Goal: Task Accomplishment & Management: Manage account settings

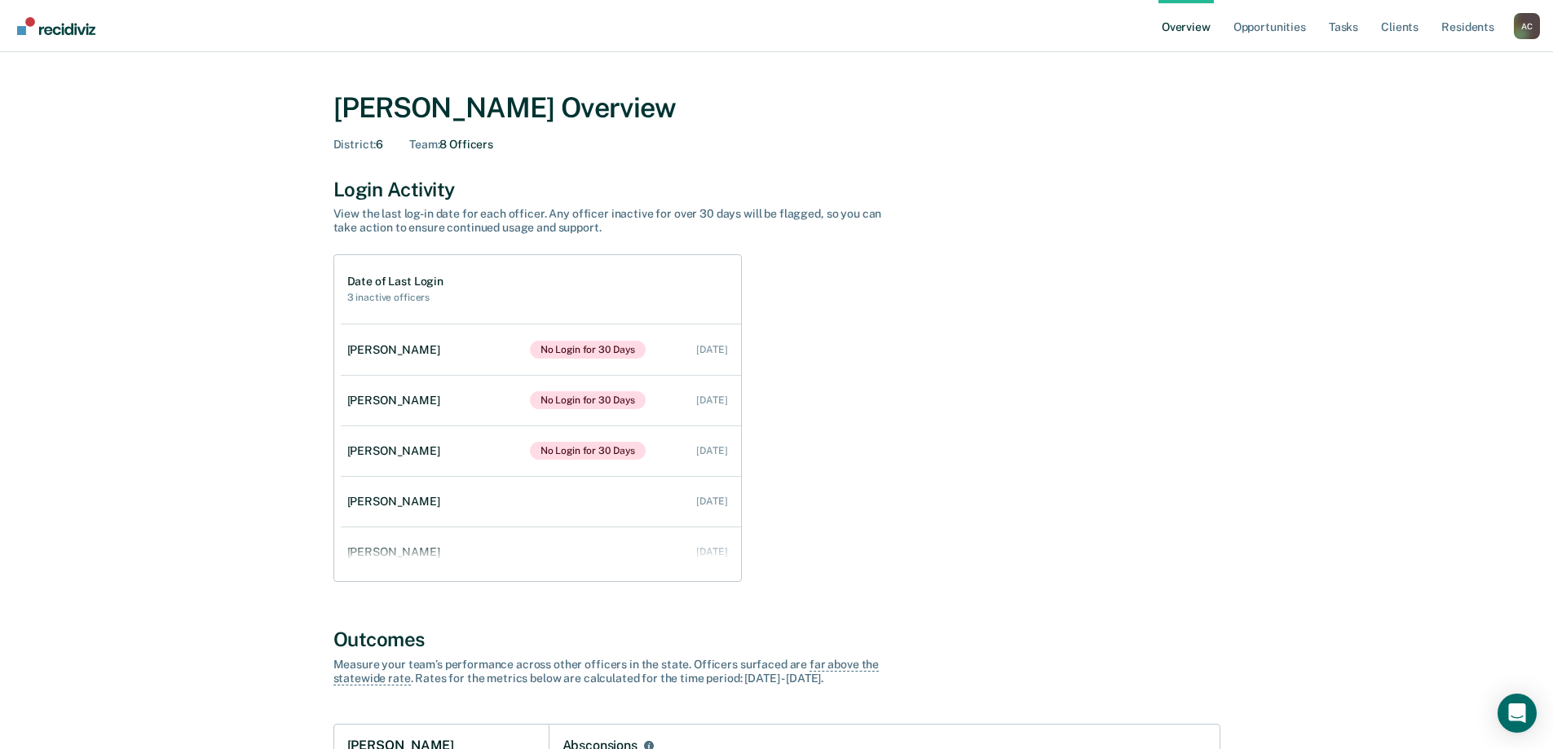
click at [1527, 30] on div "A C" at bounding box center [1527, 26] width 26 height 26
click at [1430, 75] on link "Profile" at bounding box center [1460, 75] width 105 height 14
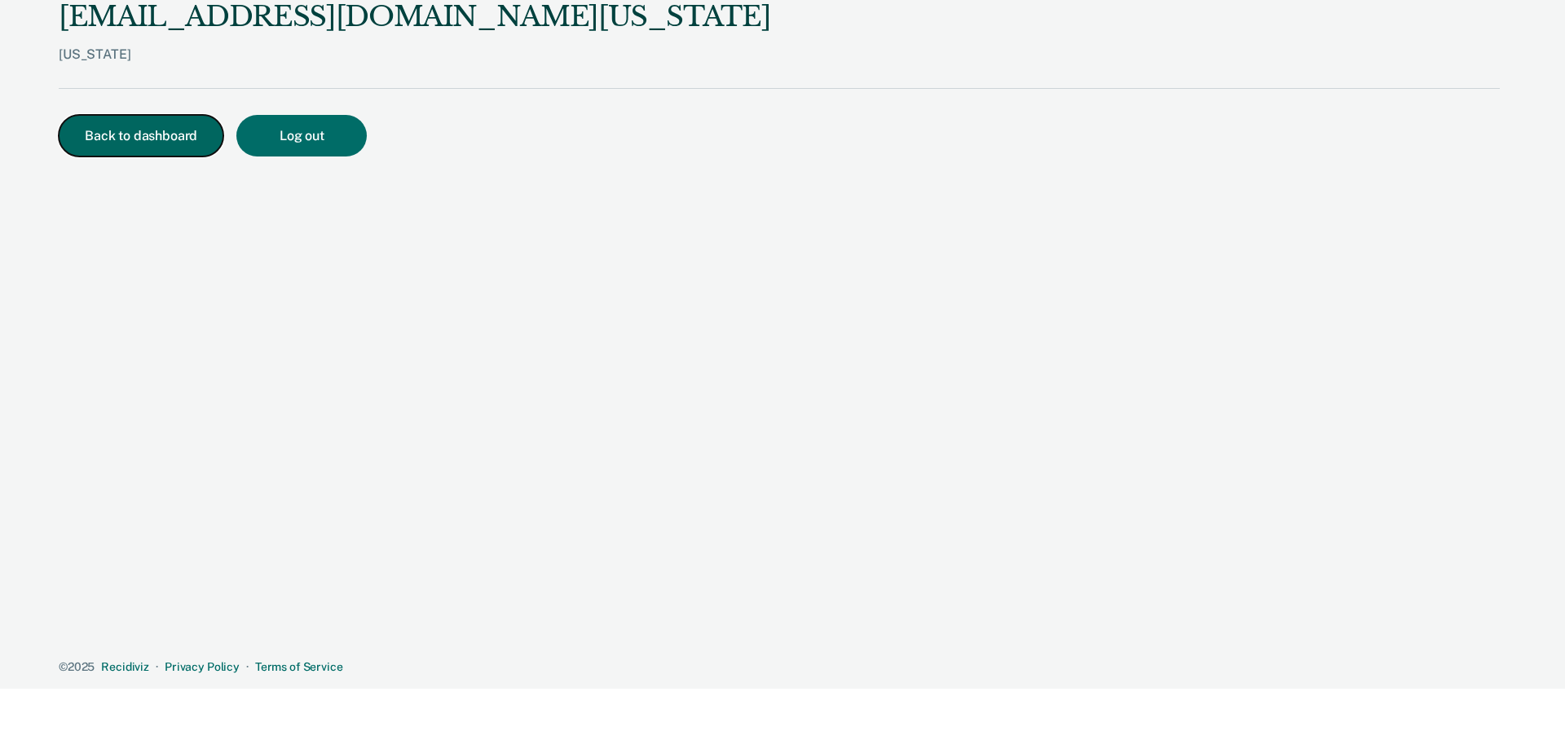
click at [187, 127] on button "Back to dashboard" at bounding box center [141, 136] width 165 height 42
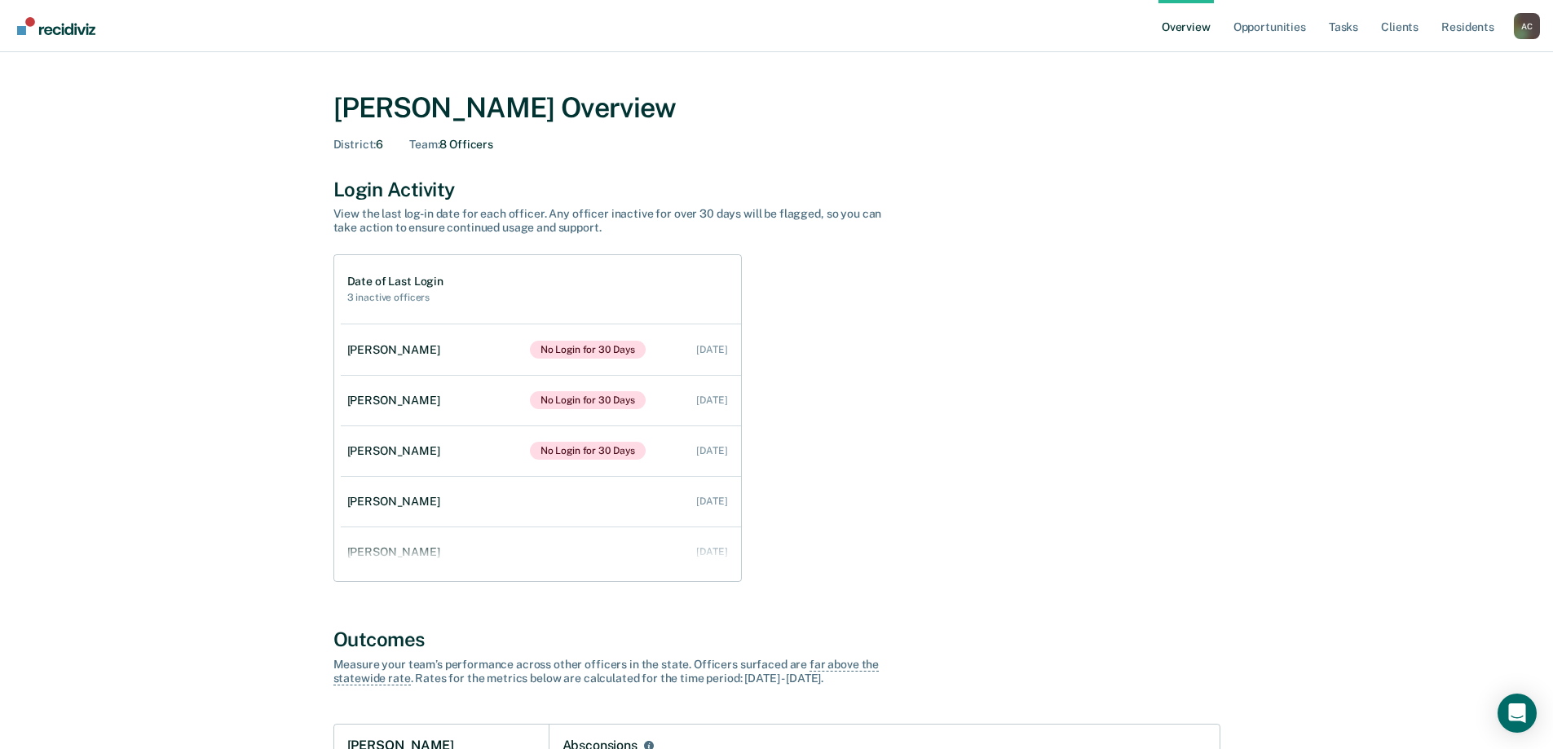
click at [1529, 20] on div "A C" at bounding box center [1527, 26] width 26 height 26
click at [1454, 127] on link "Go to Operations" at bounding box center [1460, 127] width 105 height 14
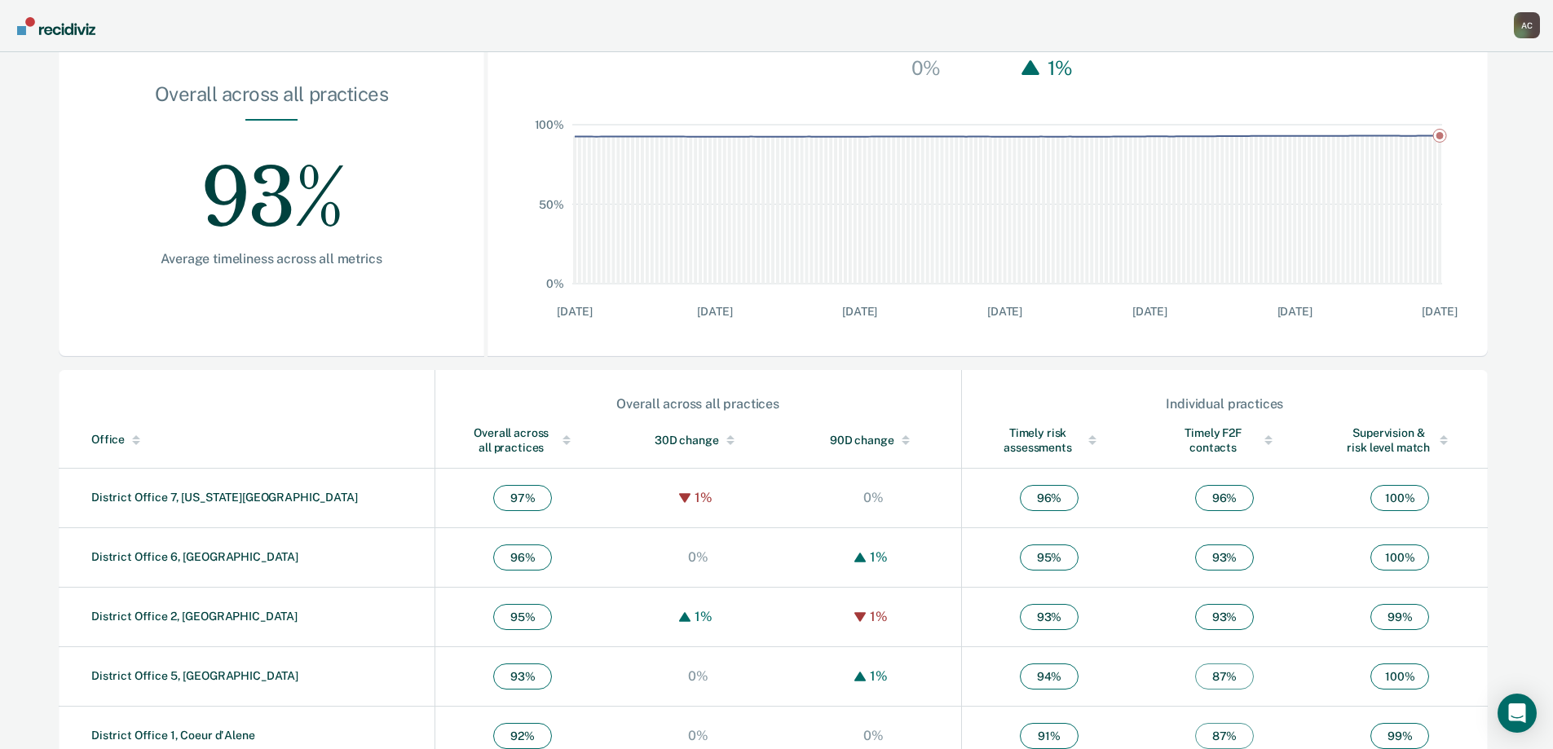
scroll to position [245, 0]
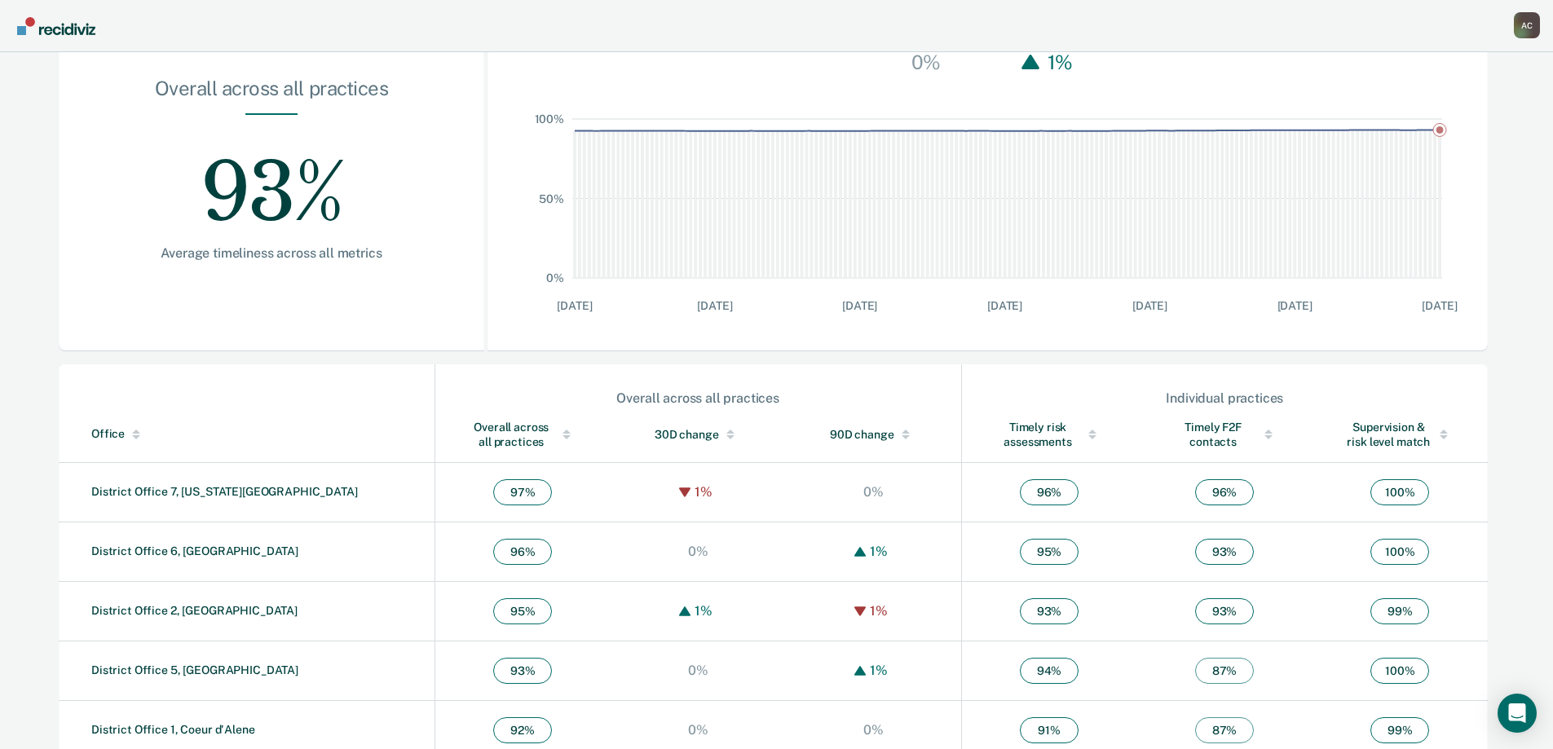
click at [204, 552] on link "District Office 6, [GEOGRAPHIC_DATA]" at bounding box center [194, 550] width 207 height 13
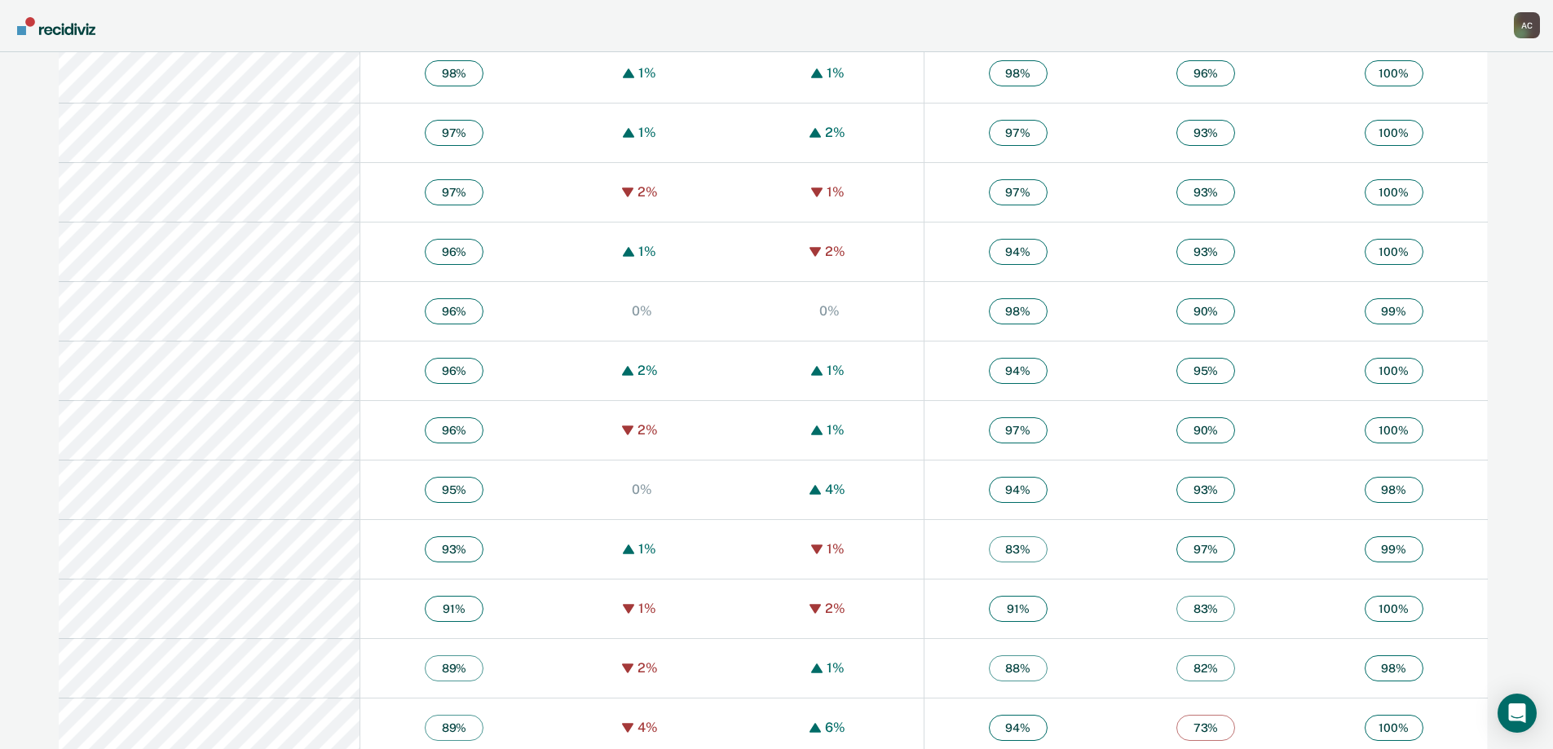
scroll to position [1042, 0]
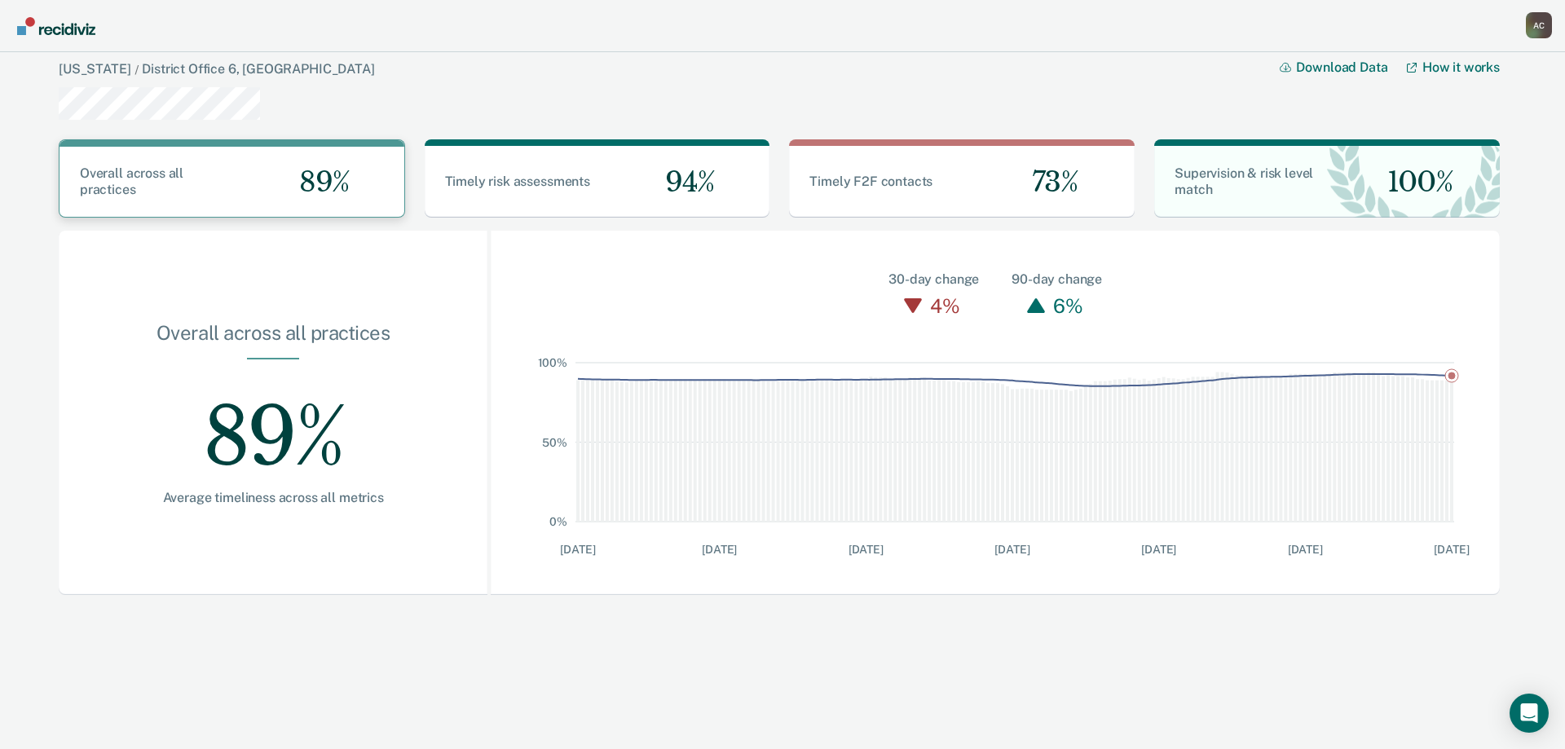
click at [247, 186] on div "89%" at bounding box center [317, 182] width 172 height 71
click at [74, 70] on link "[US_STATE]" at bounding box center [95, 68] width 72 height 15
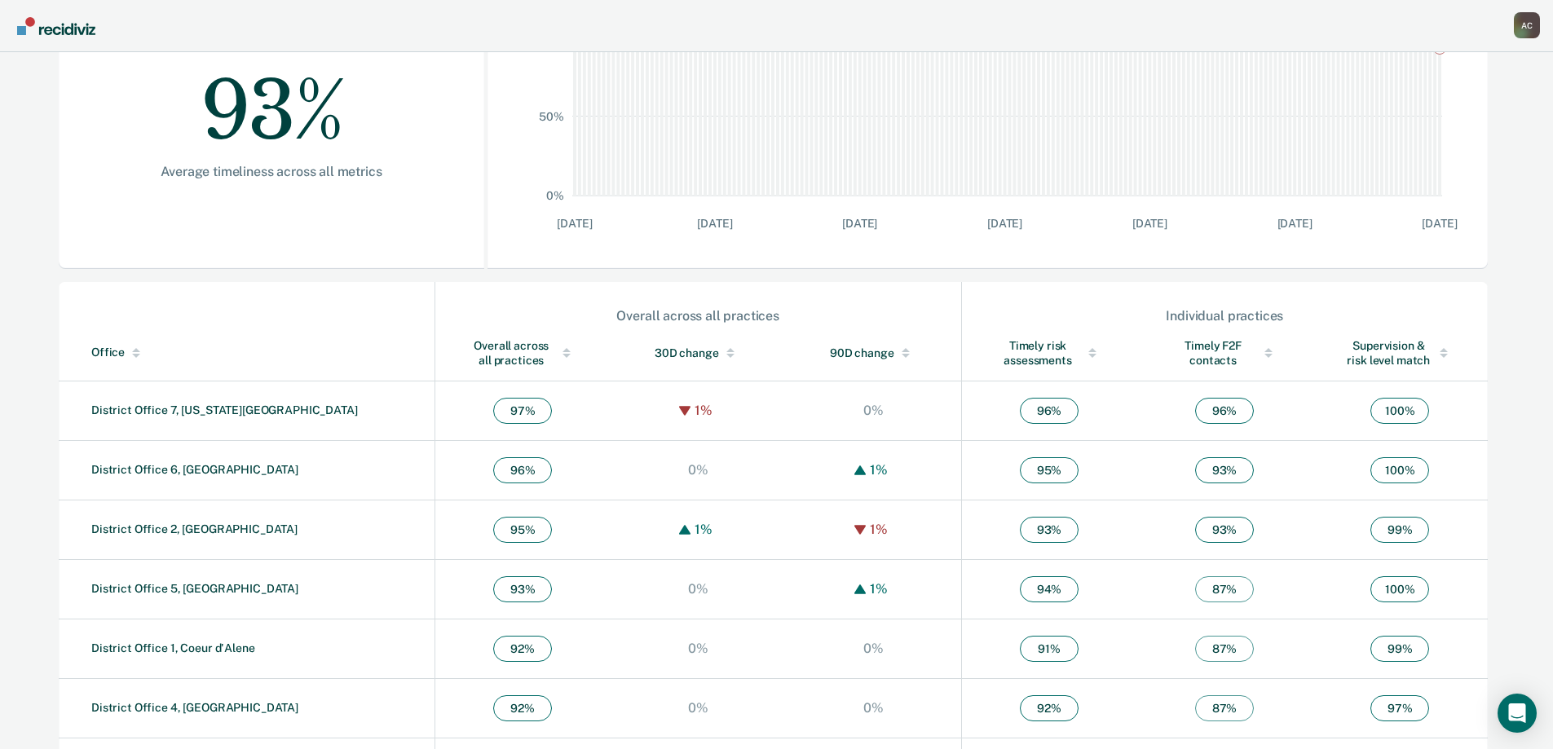
scroll to position [387, 0]
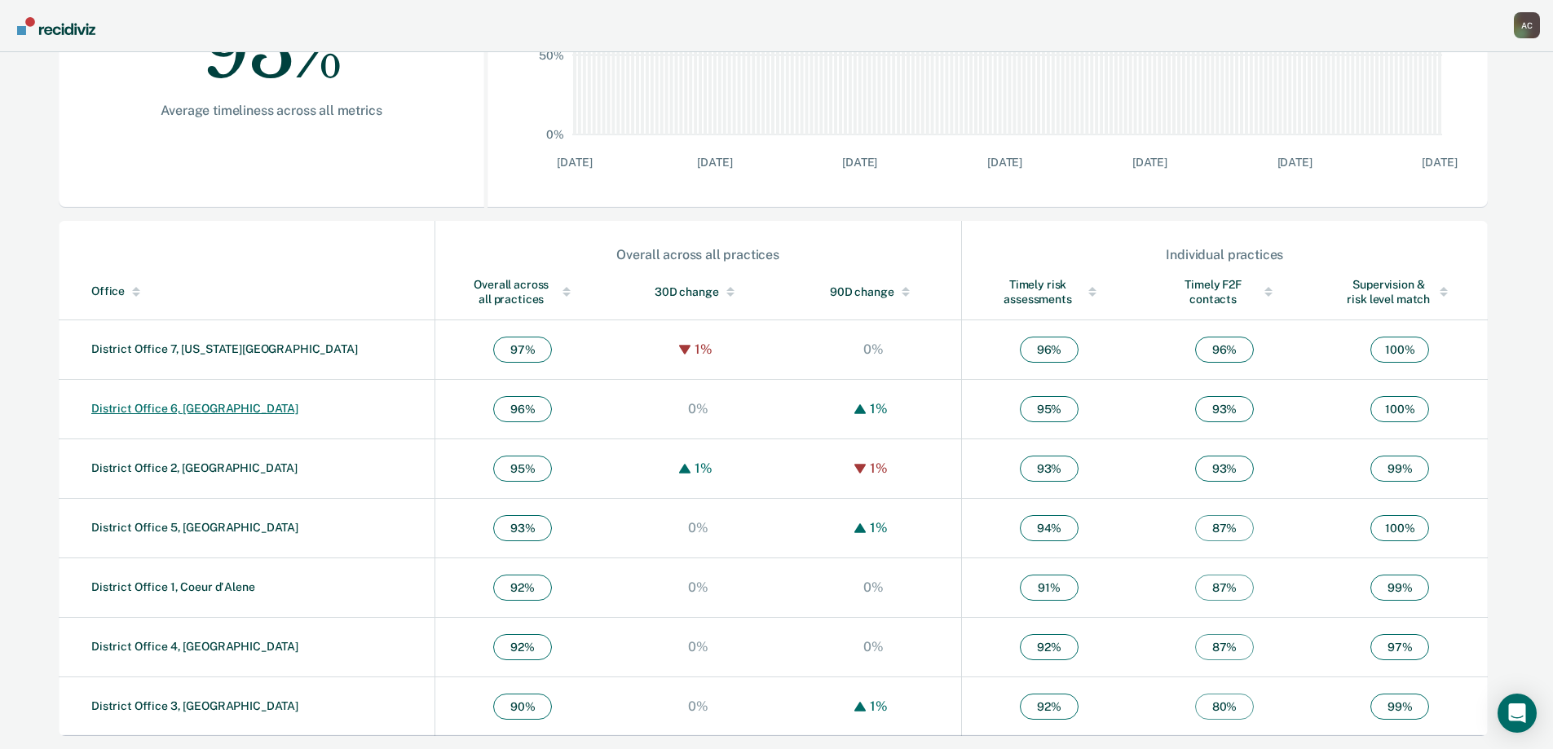
click at [220, 412] on link "District Office 6, [GEOGRAPHIC_DATA]" at bounding box center [194, 408] width 207 height 13
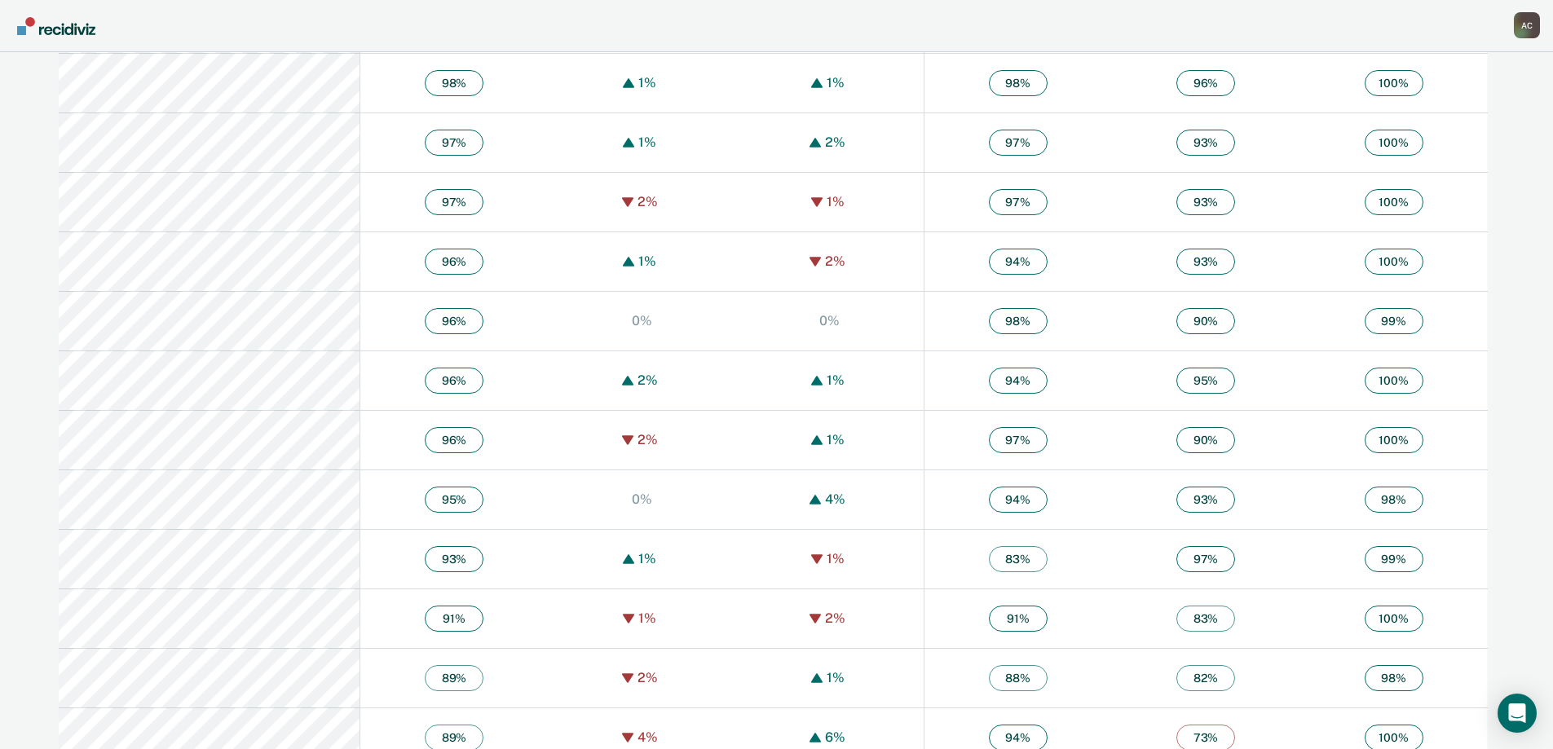
scroll to position [1042, 0]
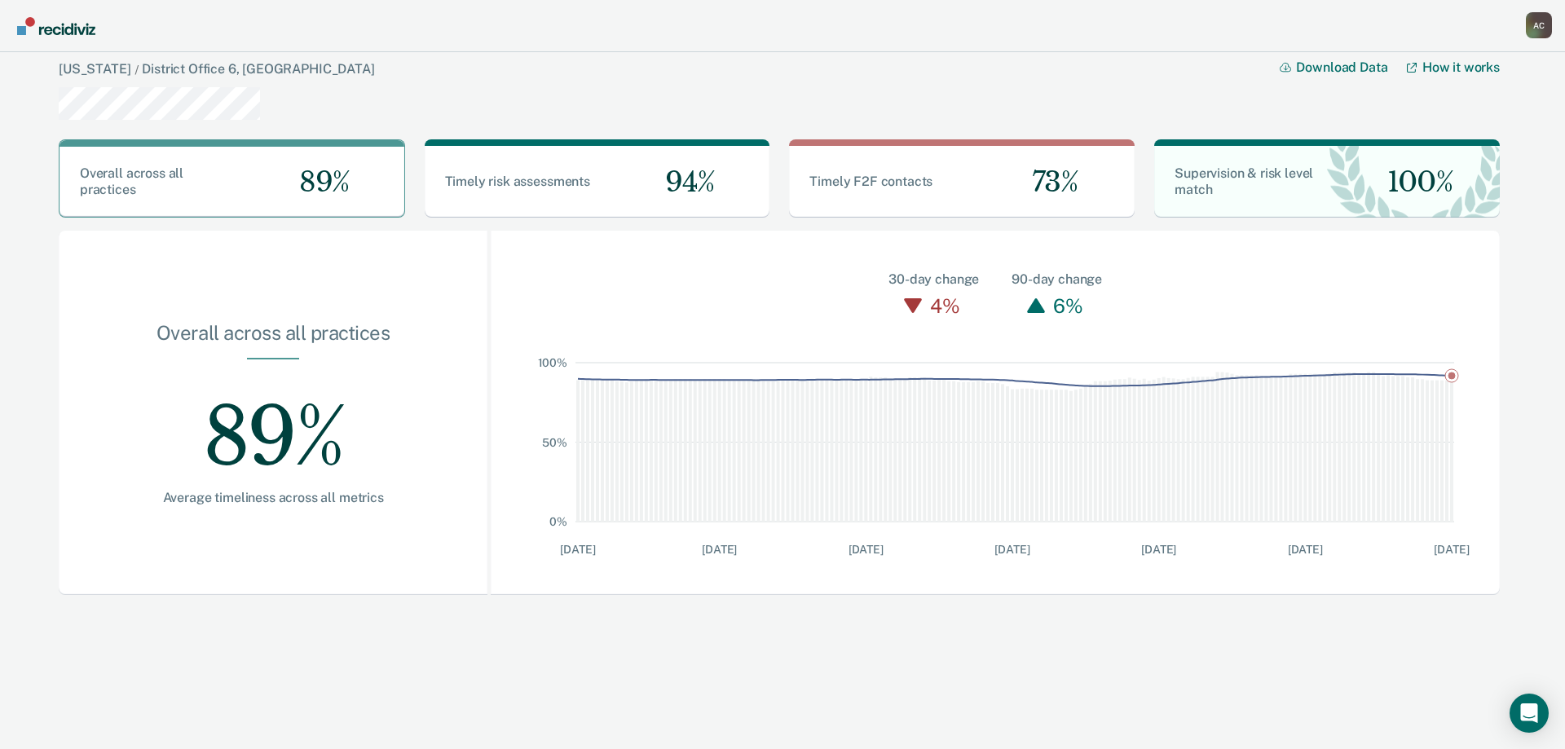
click at [270, 443] on div "89%" at bounding box center [273, 424] width 324 height 130
click at [1541, 26] on div "A C" at bounding box center [1539, 25] width 26 height 26
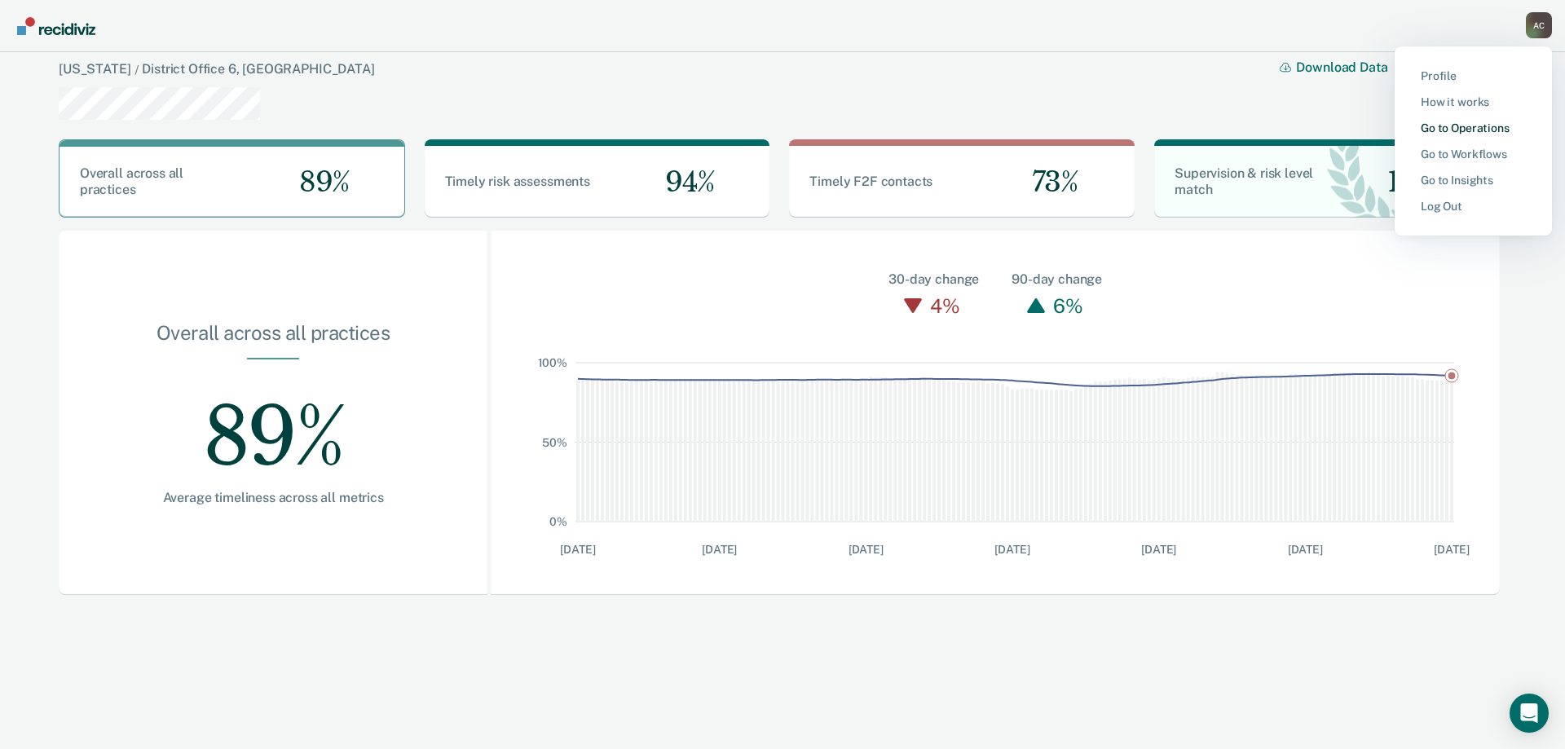
click at [1449, 125] on link "Go to Operations" at bounding box center [1473, 128] width 105 height 14
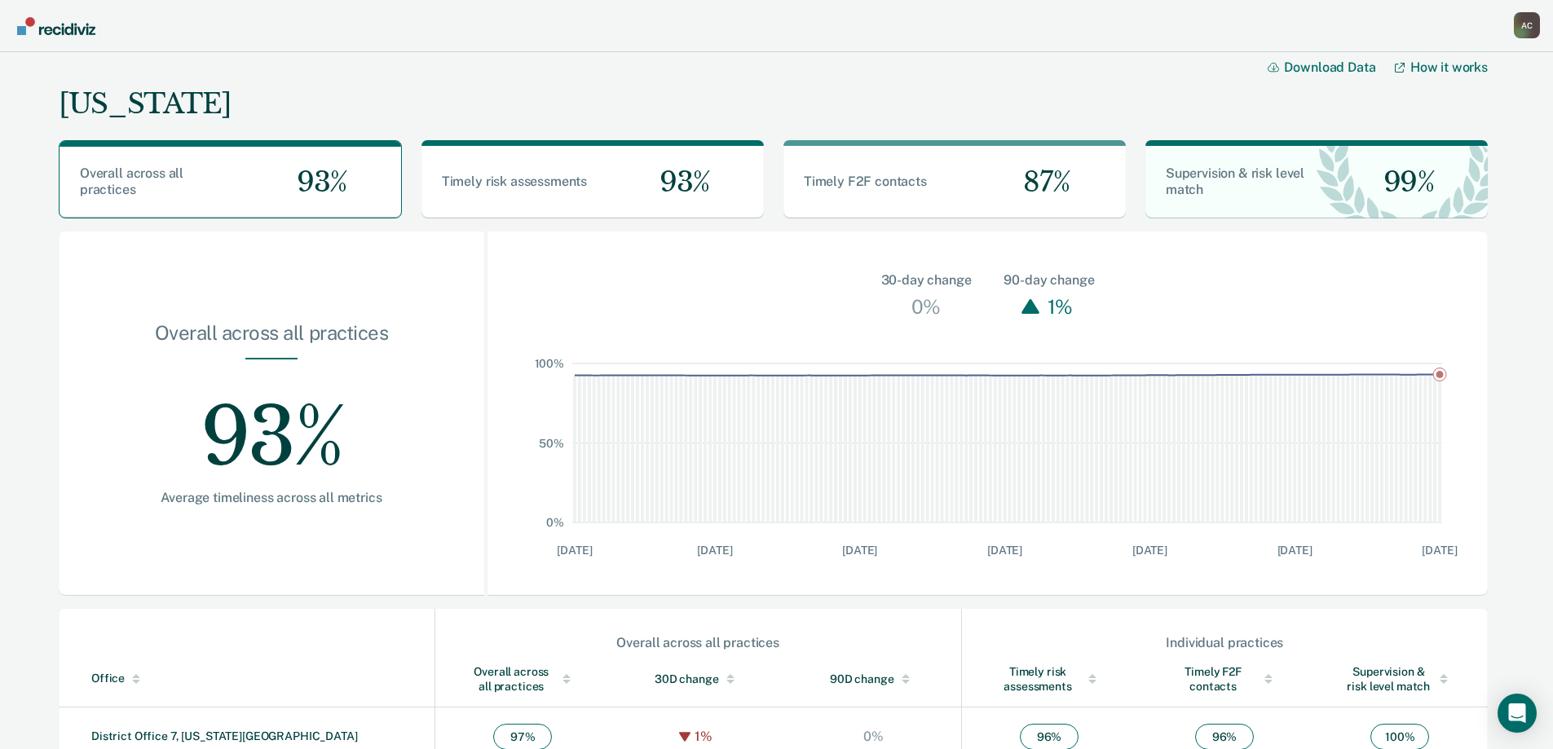
click at [1518, 30] on div "A C" at bounding box center [1527, 25] width 26 height 26
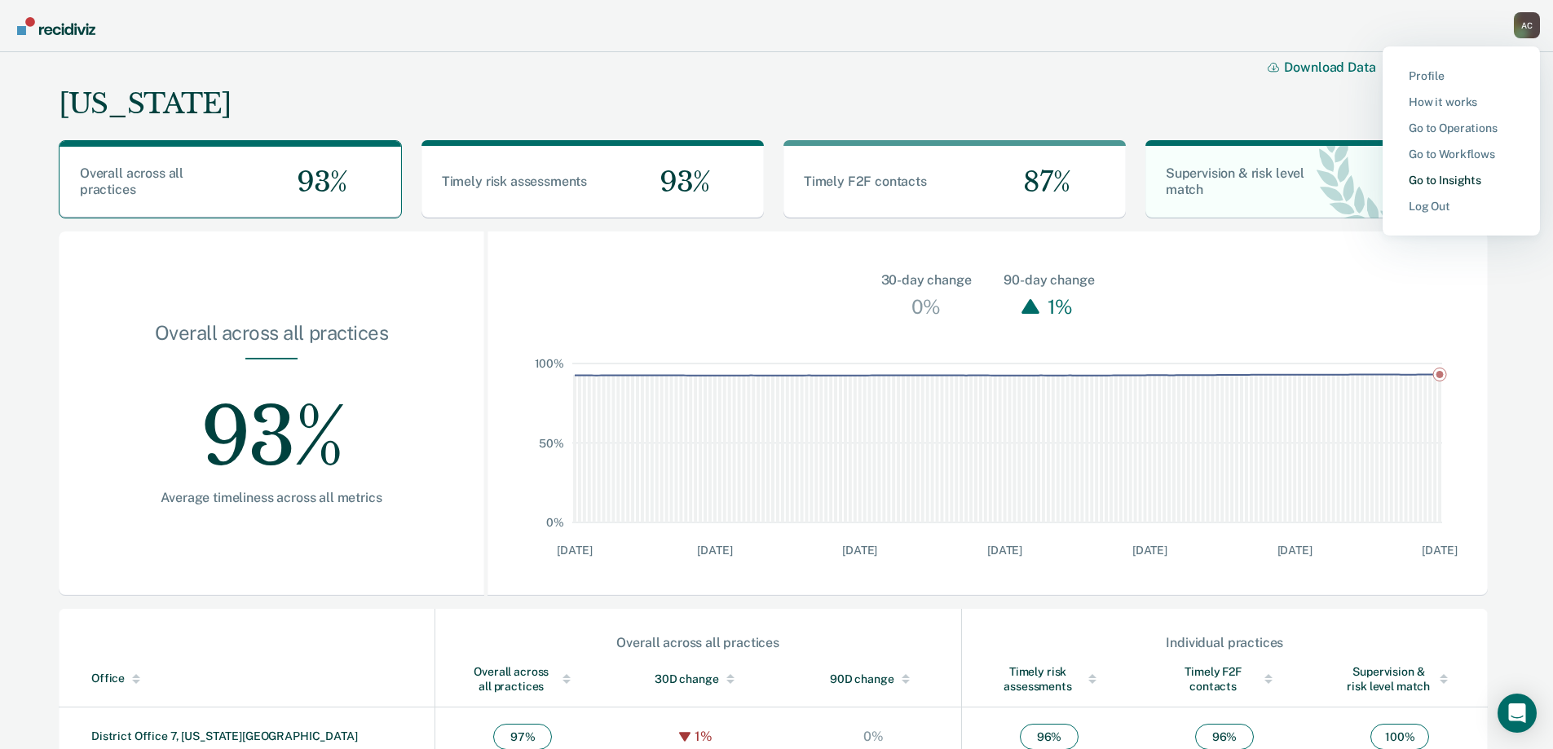
click at [1466, 182] on link "Go to Insights" at bounding box center [1460, 181] width 105 height 14
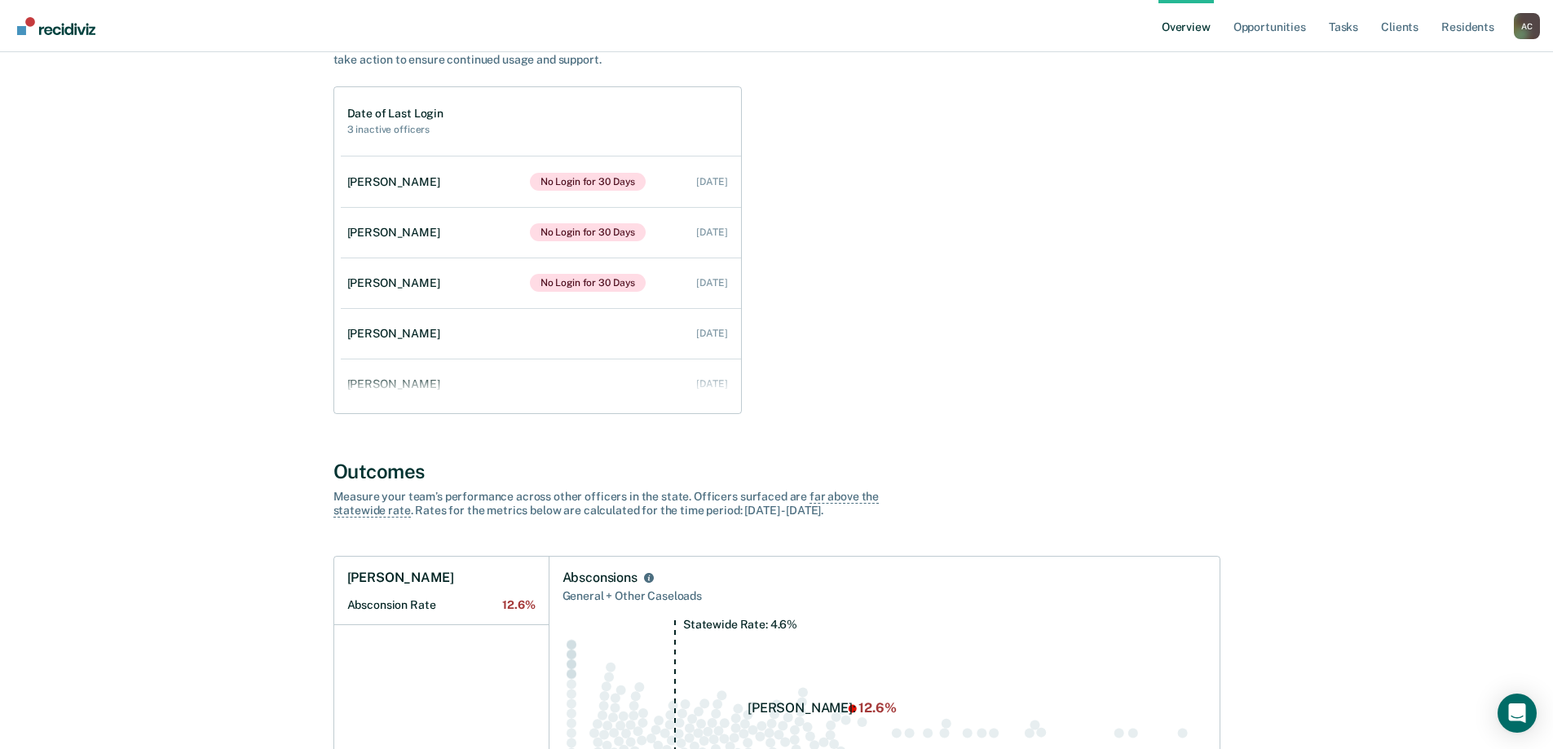
scroll to position [245, 0]
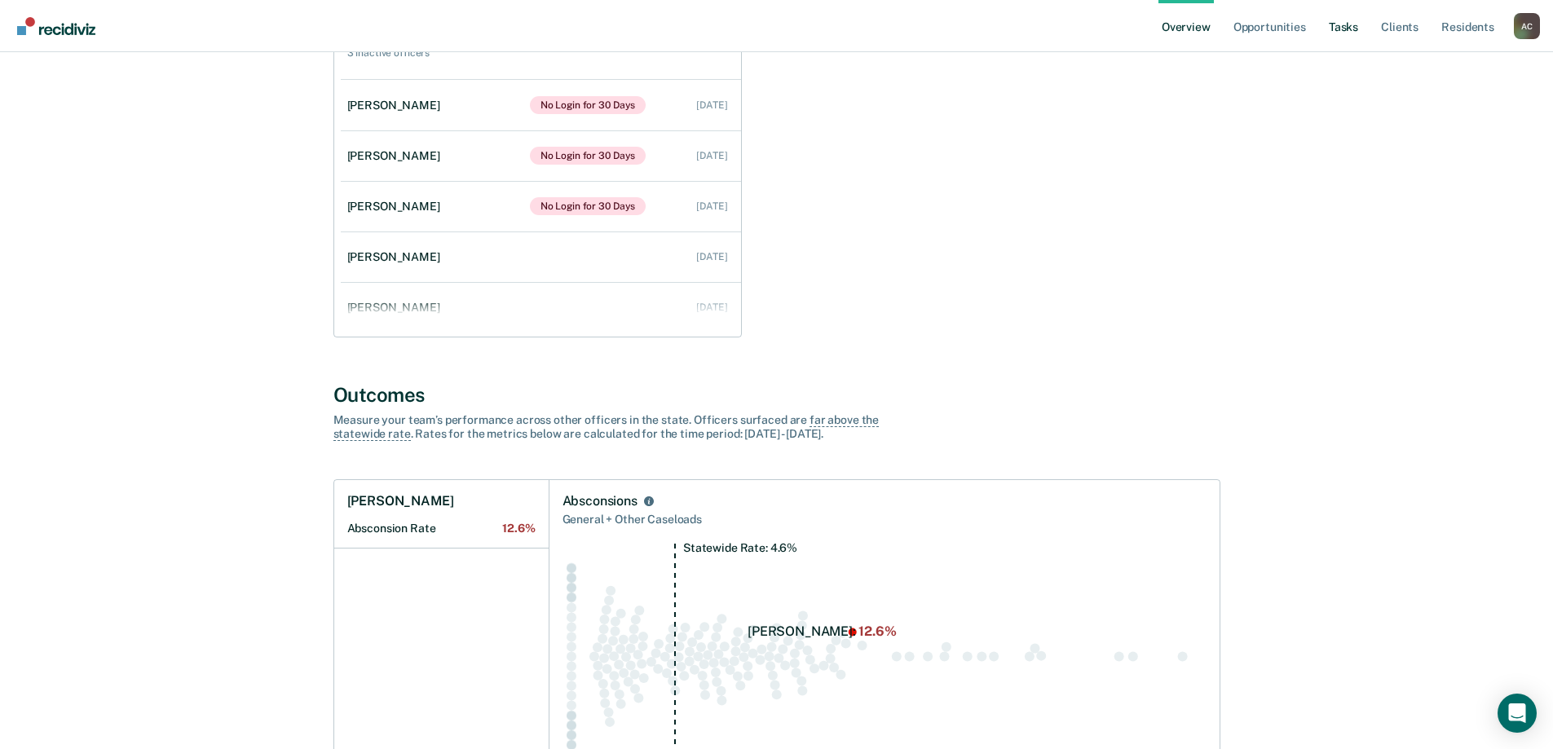
click at [1342, 27] on link "Tasks" at bounding box center [1343, 26] width 36 height 52
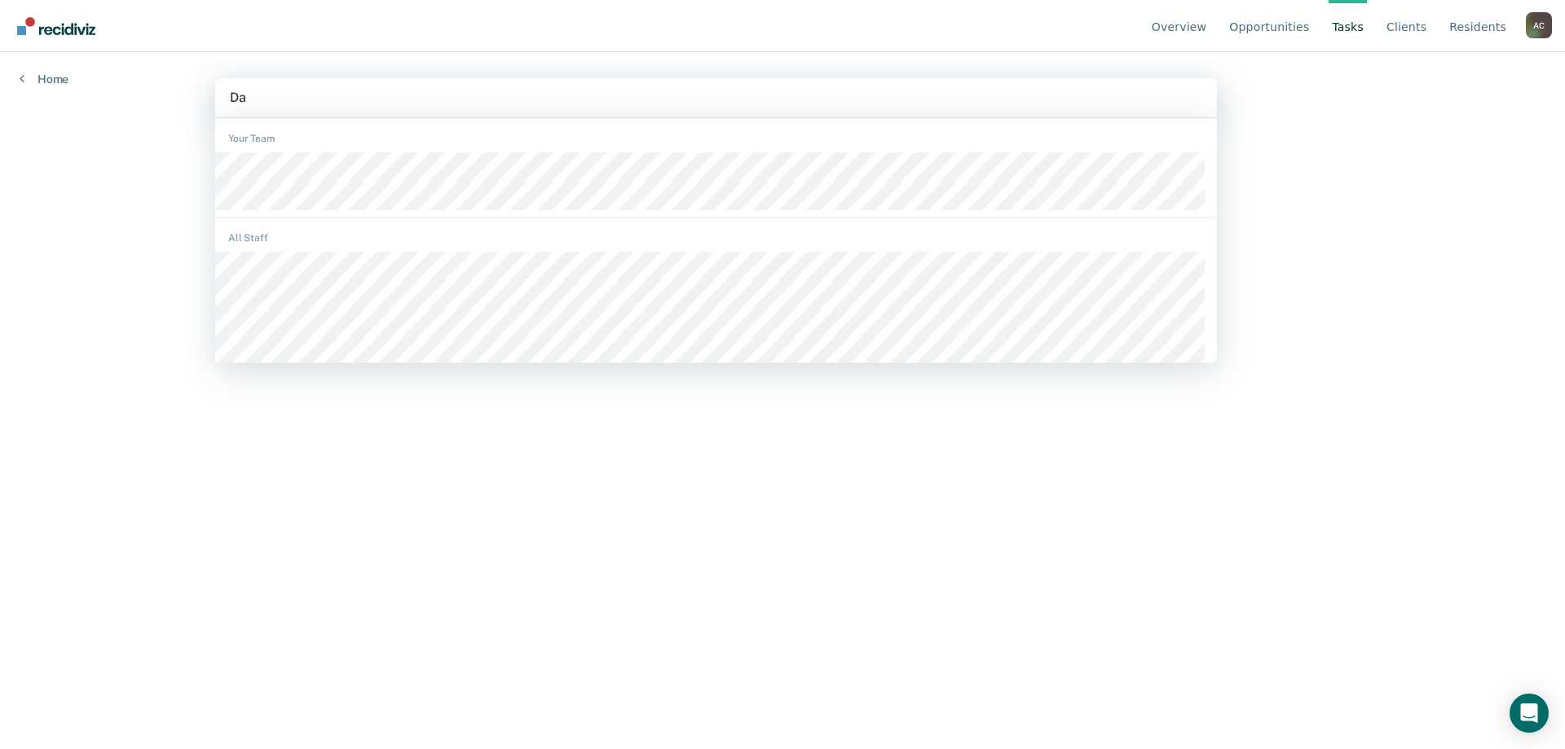
type input "Day"
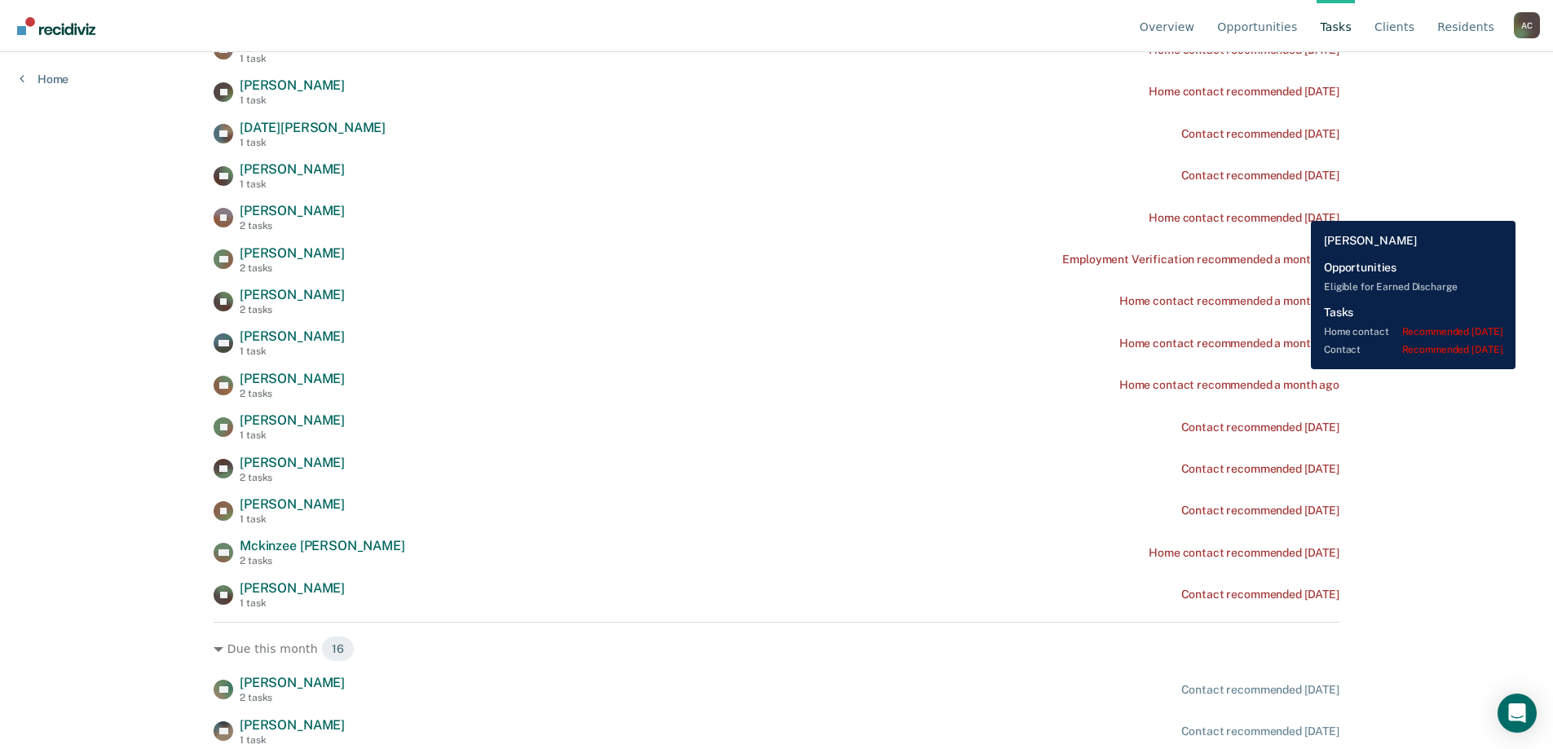
scroll to position [571, 0]
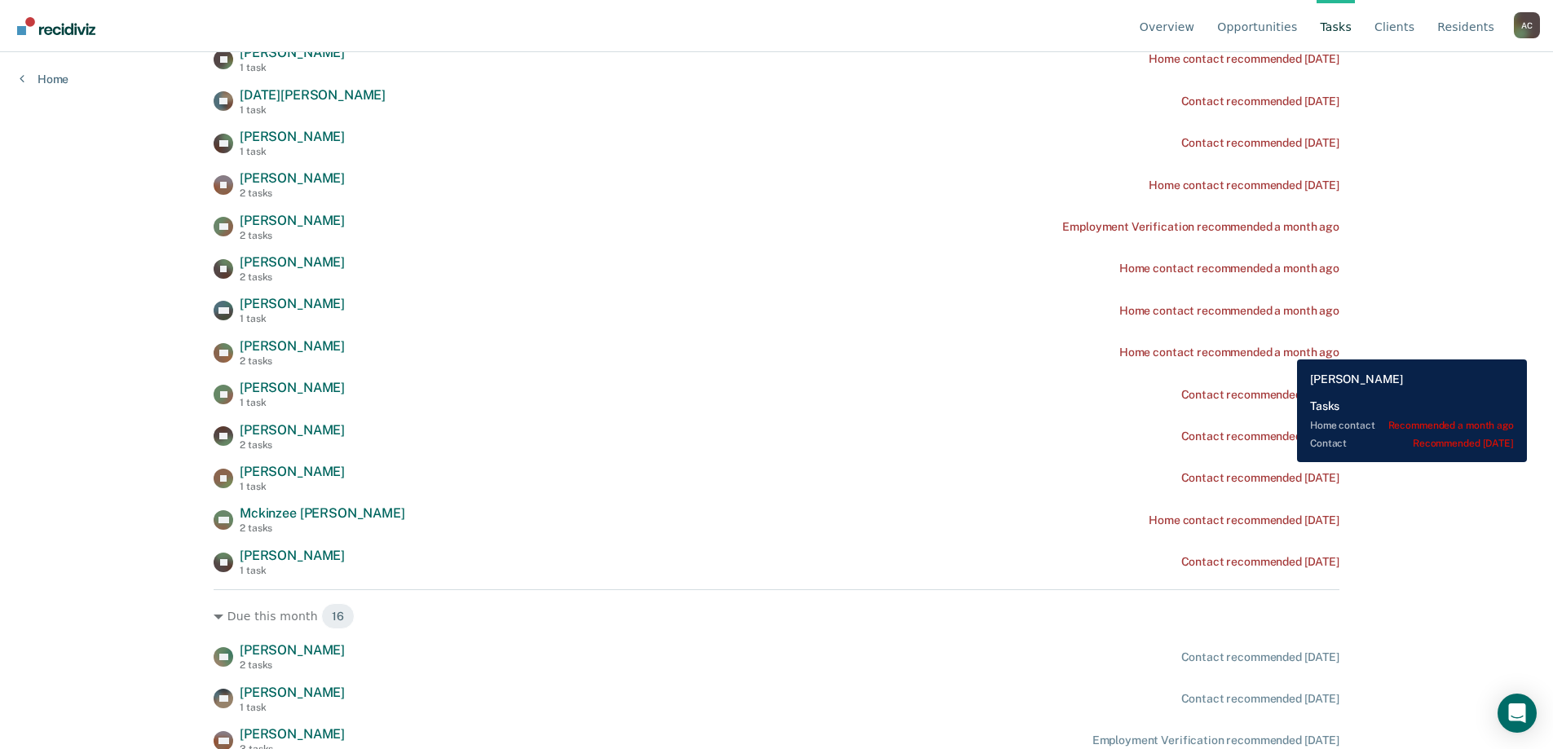
click at [1285, 347] on div "Home contact recommended a month ago" at bounding box center [1229, 353] width 220 height 14
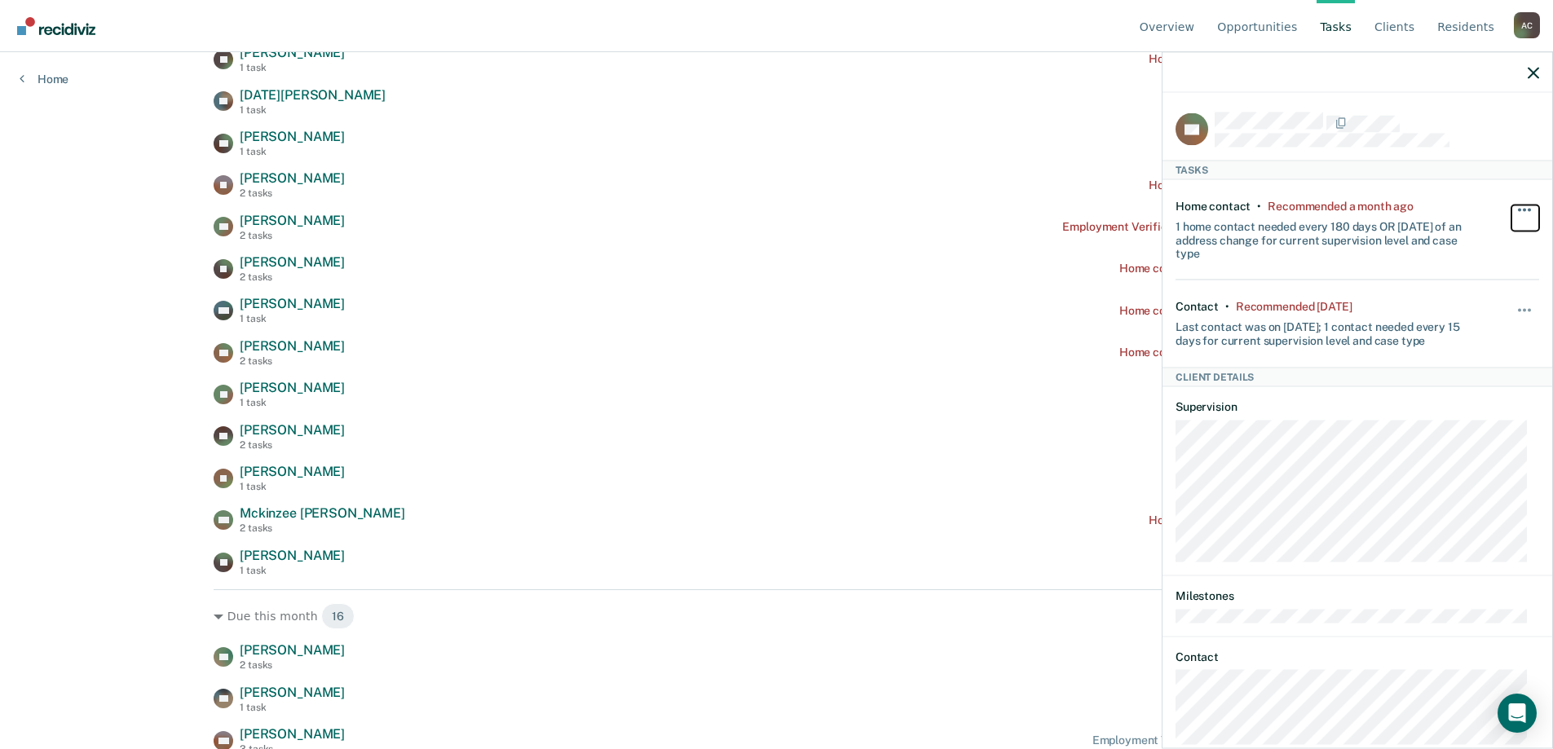
click at [1511, 206] on button "button" at bounding box center [1525, 218] width 28 height 26
click at [1473, 209] on div "Home contact • Recommended a month ago 1 home contact needed every 180 days OR …" at bounding box center [1357, 229] width 364 height 100
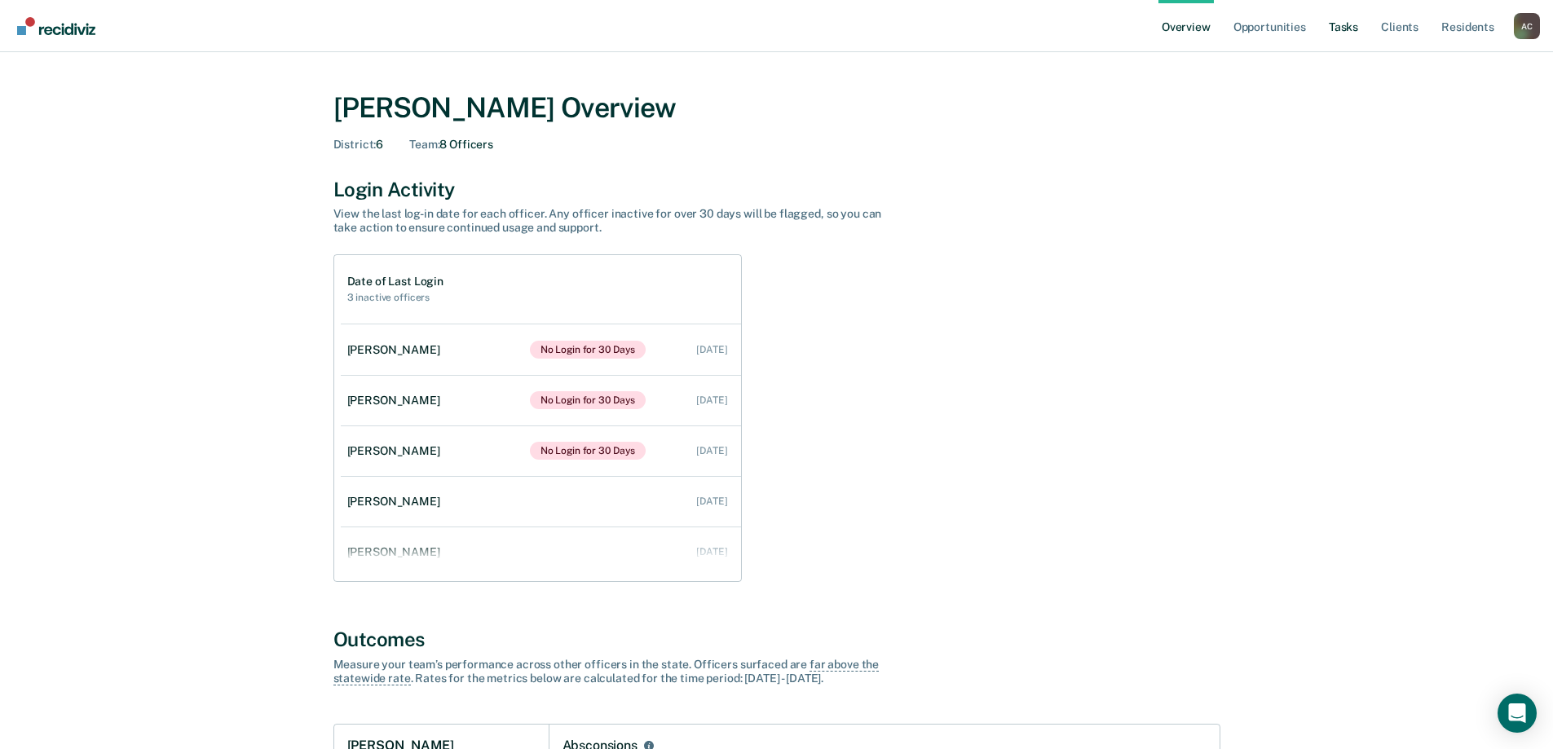
click at [1349, 27] on link "Tasks" at bounding box center [1343, 26] width 36 height 52
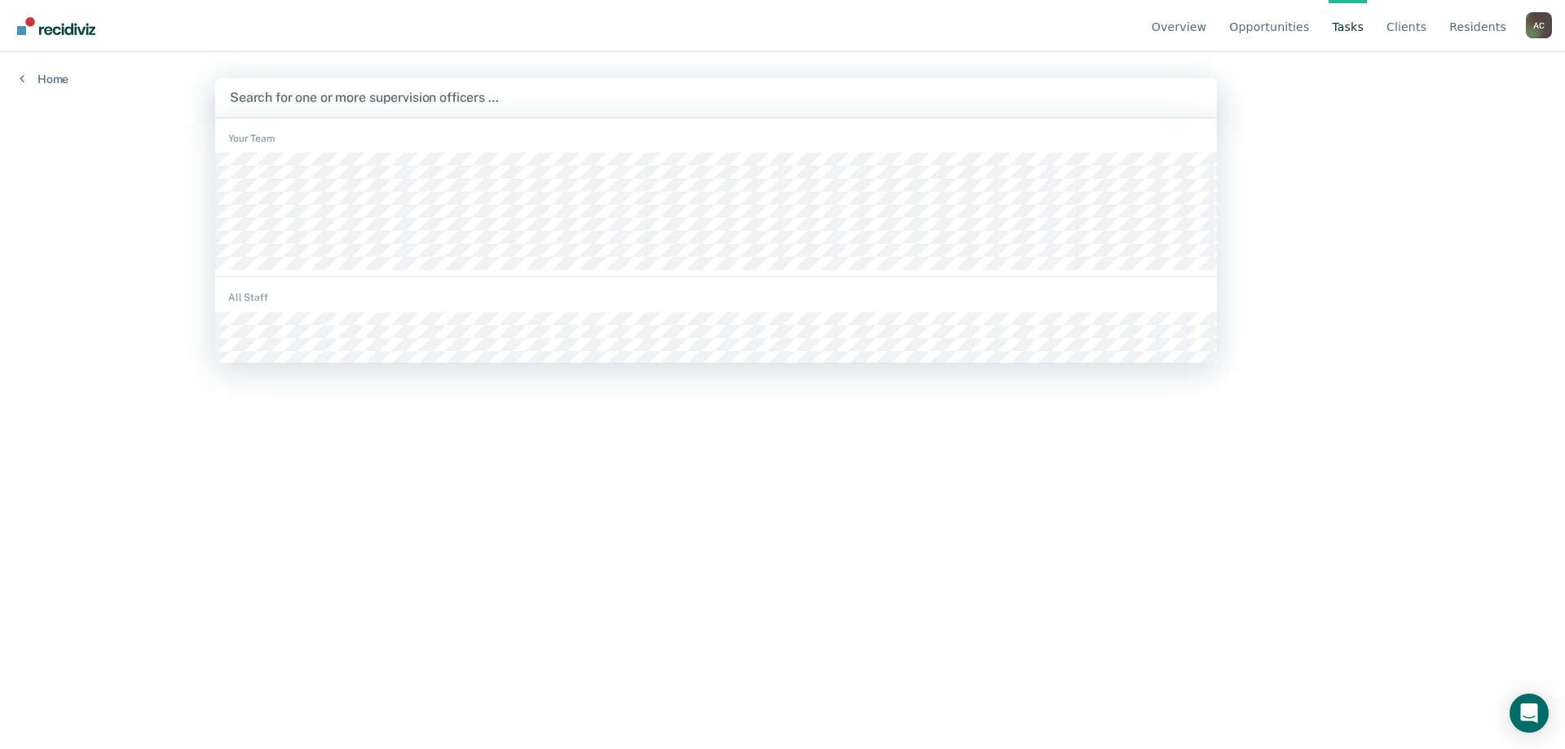
click at [364, 98] on div at bounding box center [716, 97] width 972 height 19
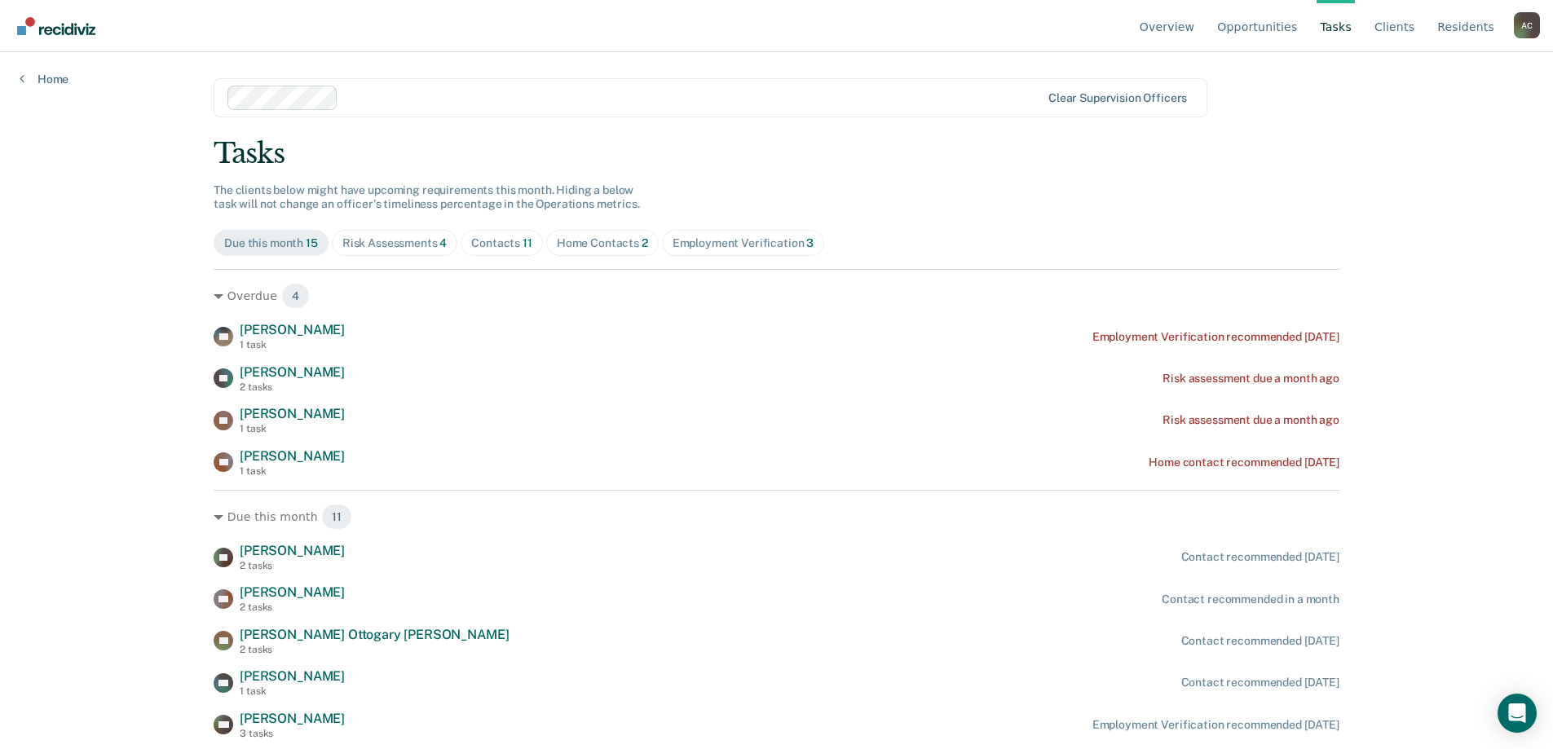
click at [1523, 32] on div "A C" at bounding box center [1527, 25] width 26 height 26
click at [1458, 123] on link "Go to Operations" at bounding box center [1460, 128] width 105 height 14
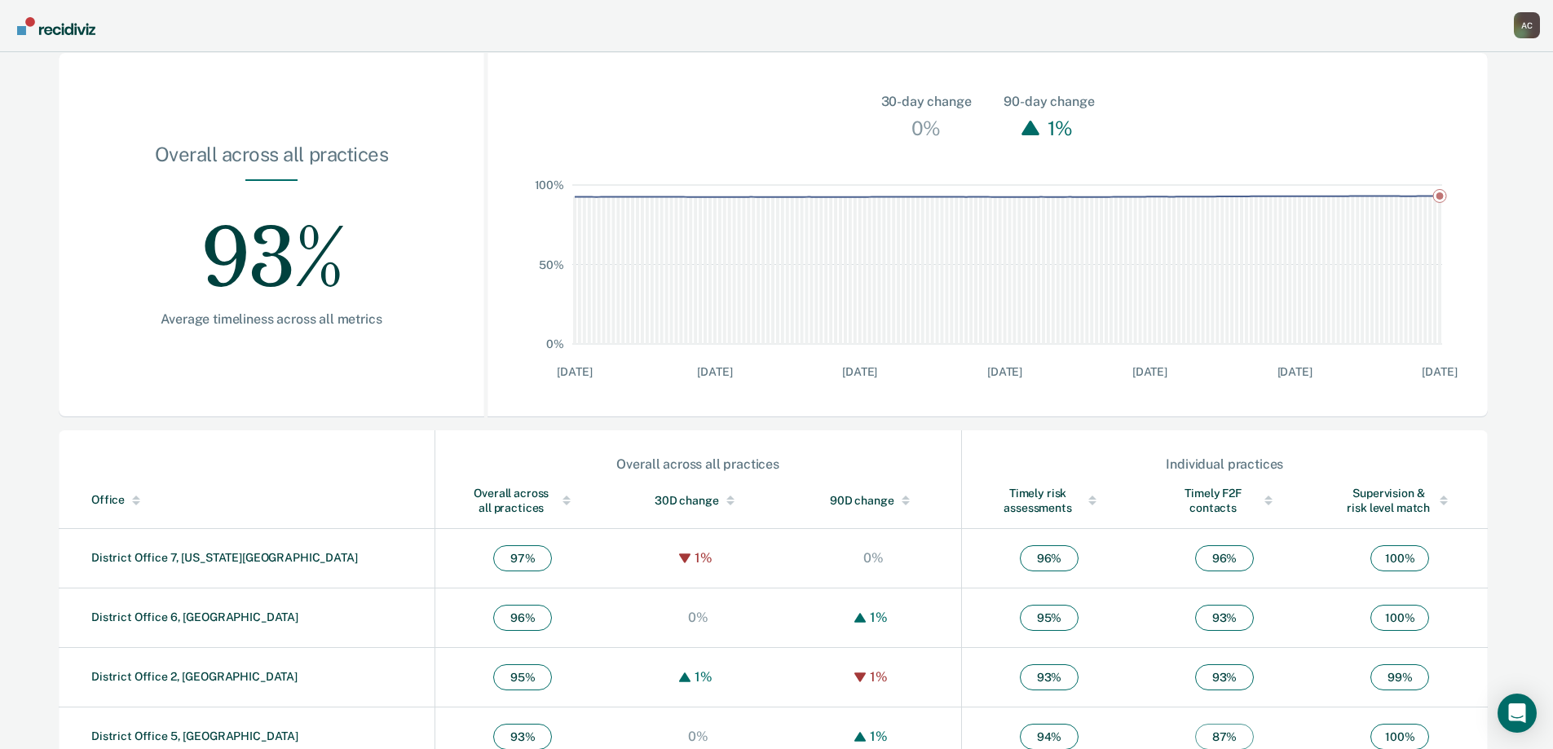
scroll to position [245, 0]
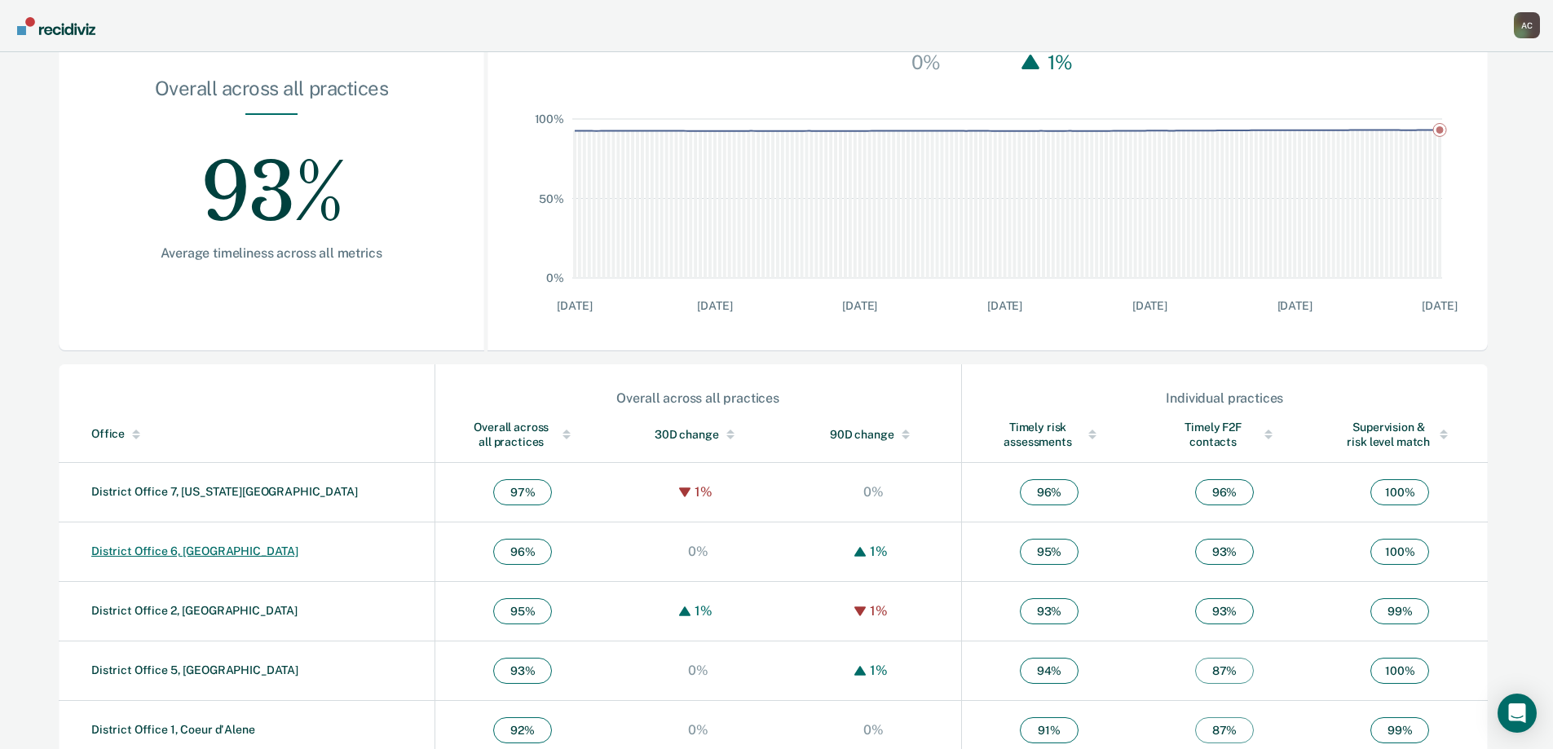
click at [198, 550] on link "District Office 6, [GEOGRAPHIC_DATA]" at bounding box center [194, 550] width 207 height 13
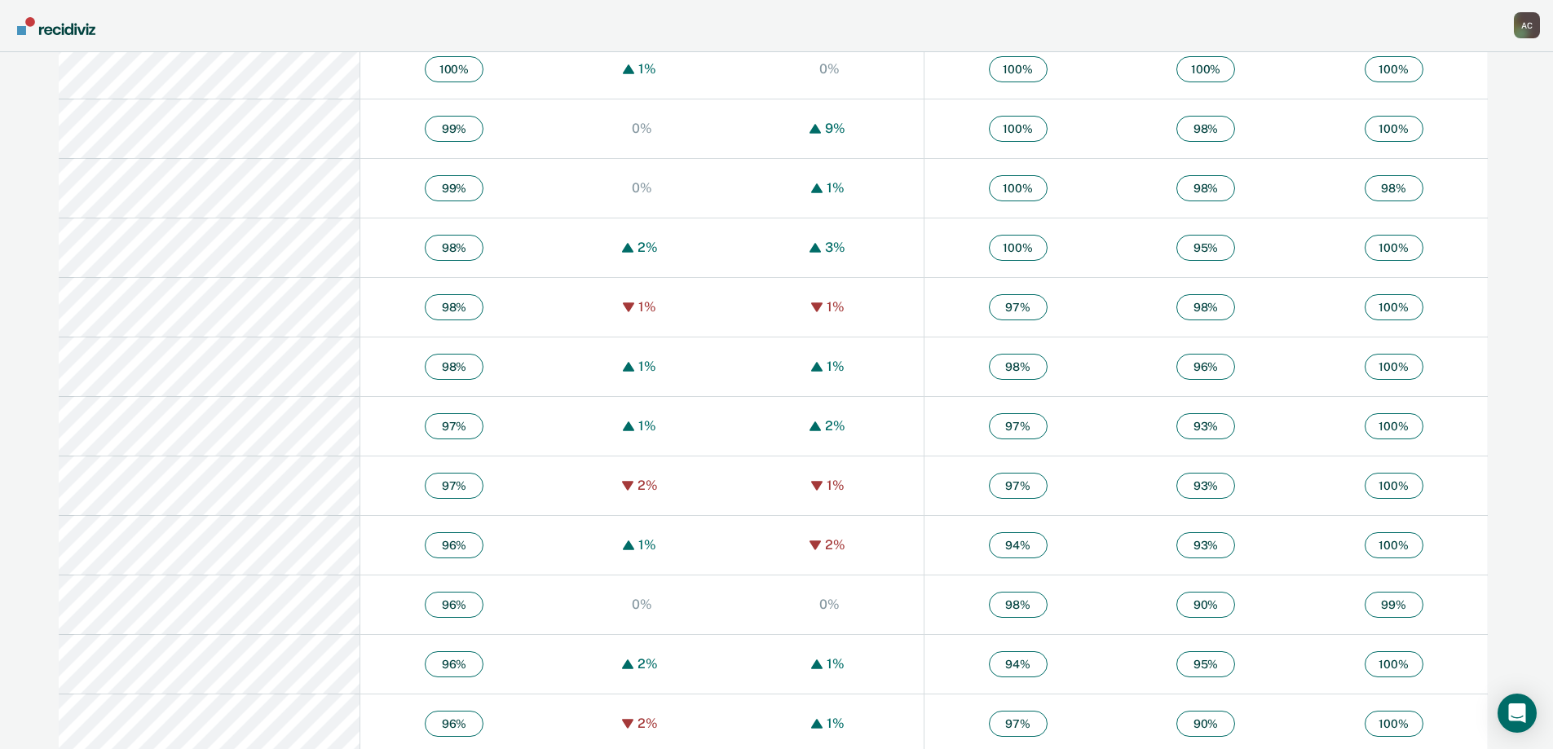
scroll to position [734, 0]
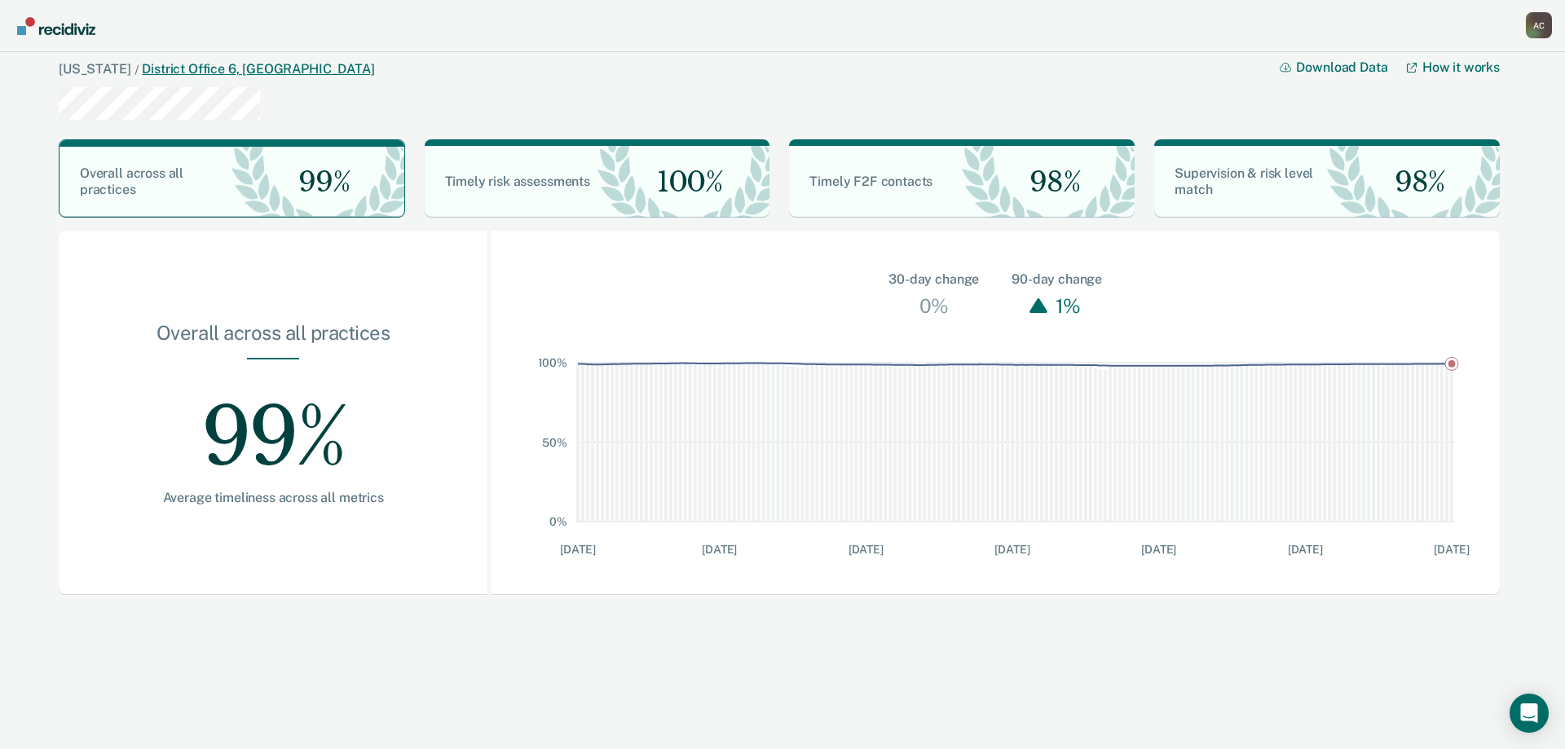
click at [150, 68] on link "District Office 6, [GEOGRAPHIC_DATA]" at bounding box center [258, 68] width 232 height 15
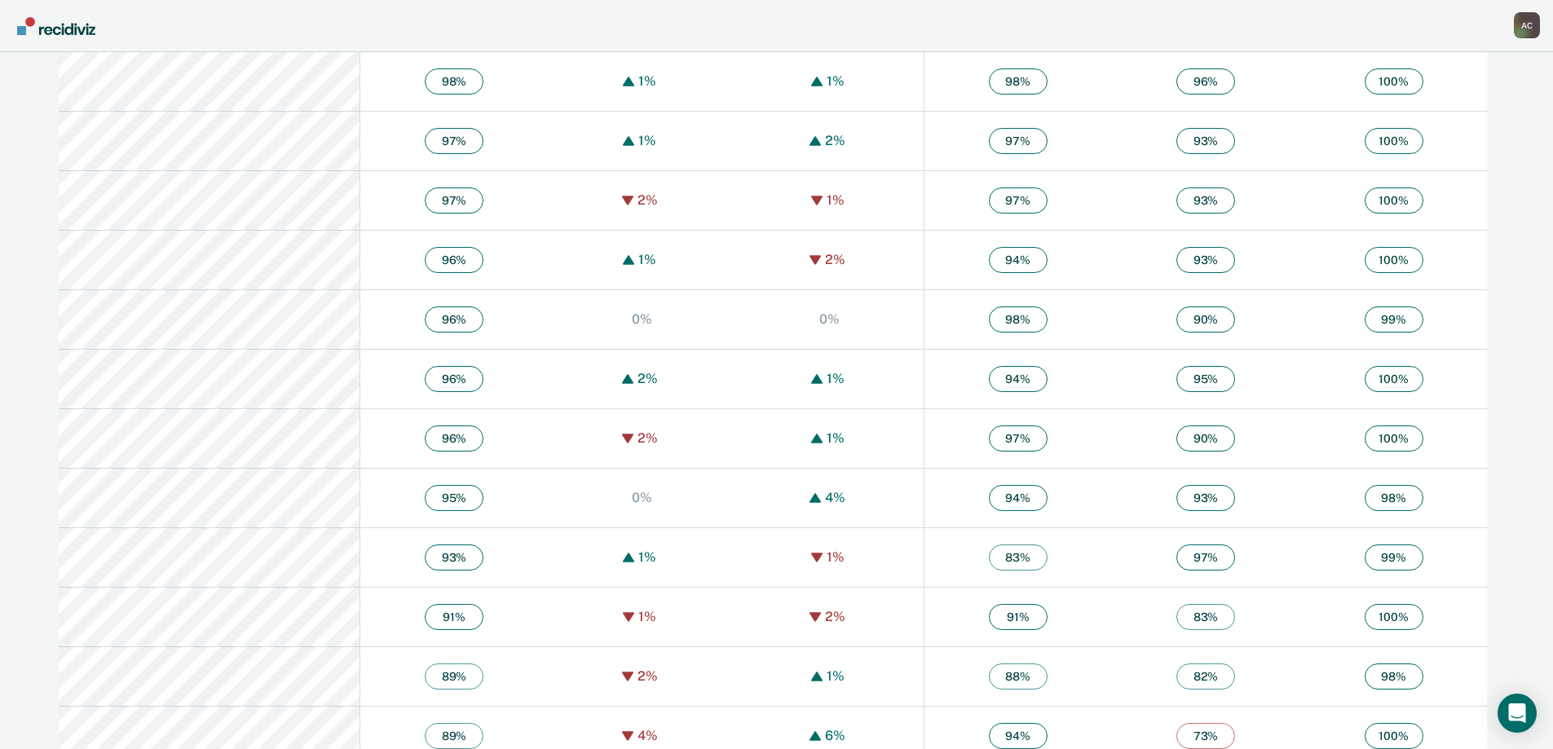
scroll to position [1042, 0]
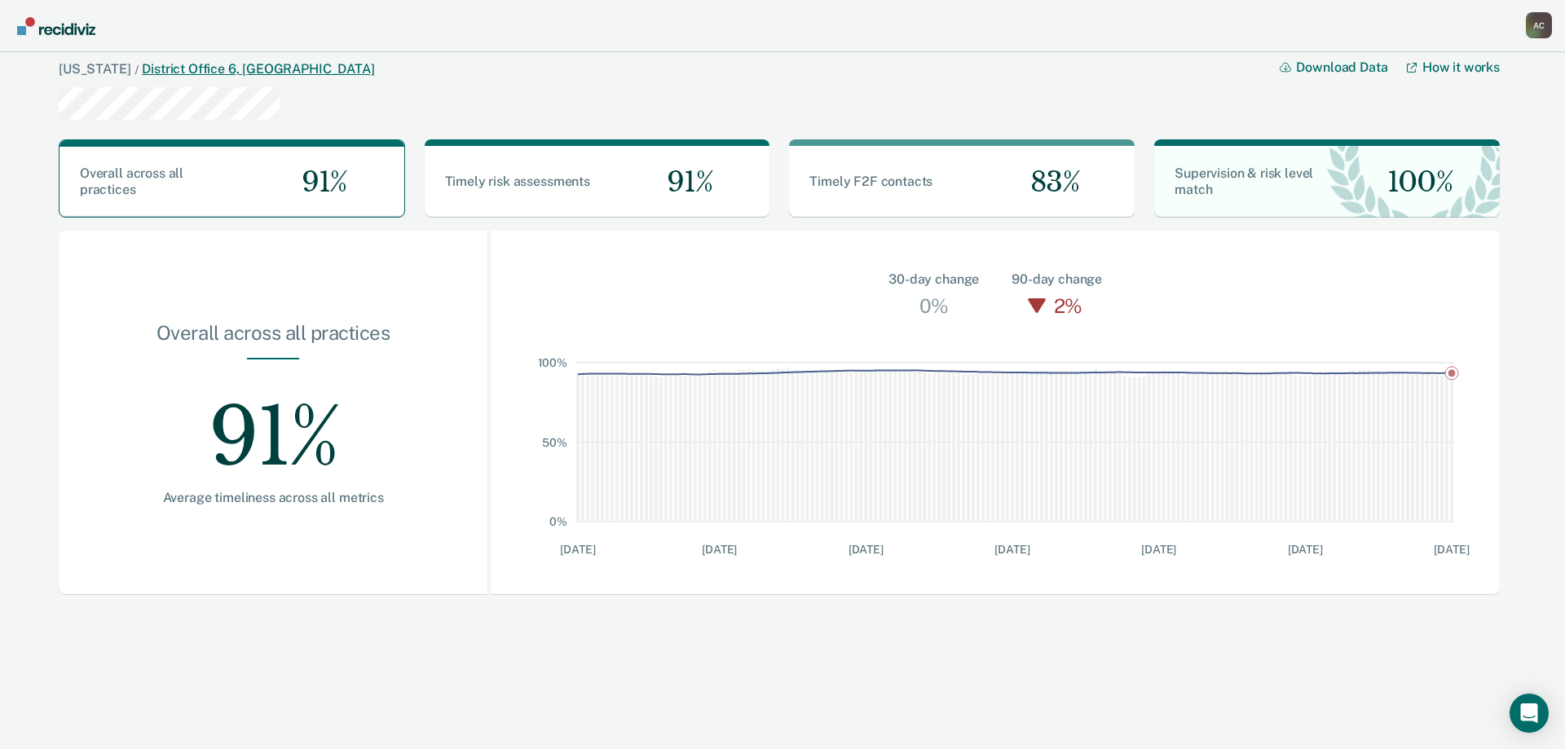
click at [165, 69] on link "District Office 6, [GEOGRAPHIC_DATA]" at bounding box center [258, 68] width 232 height 15
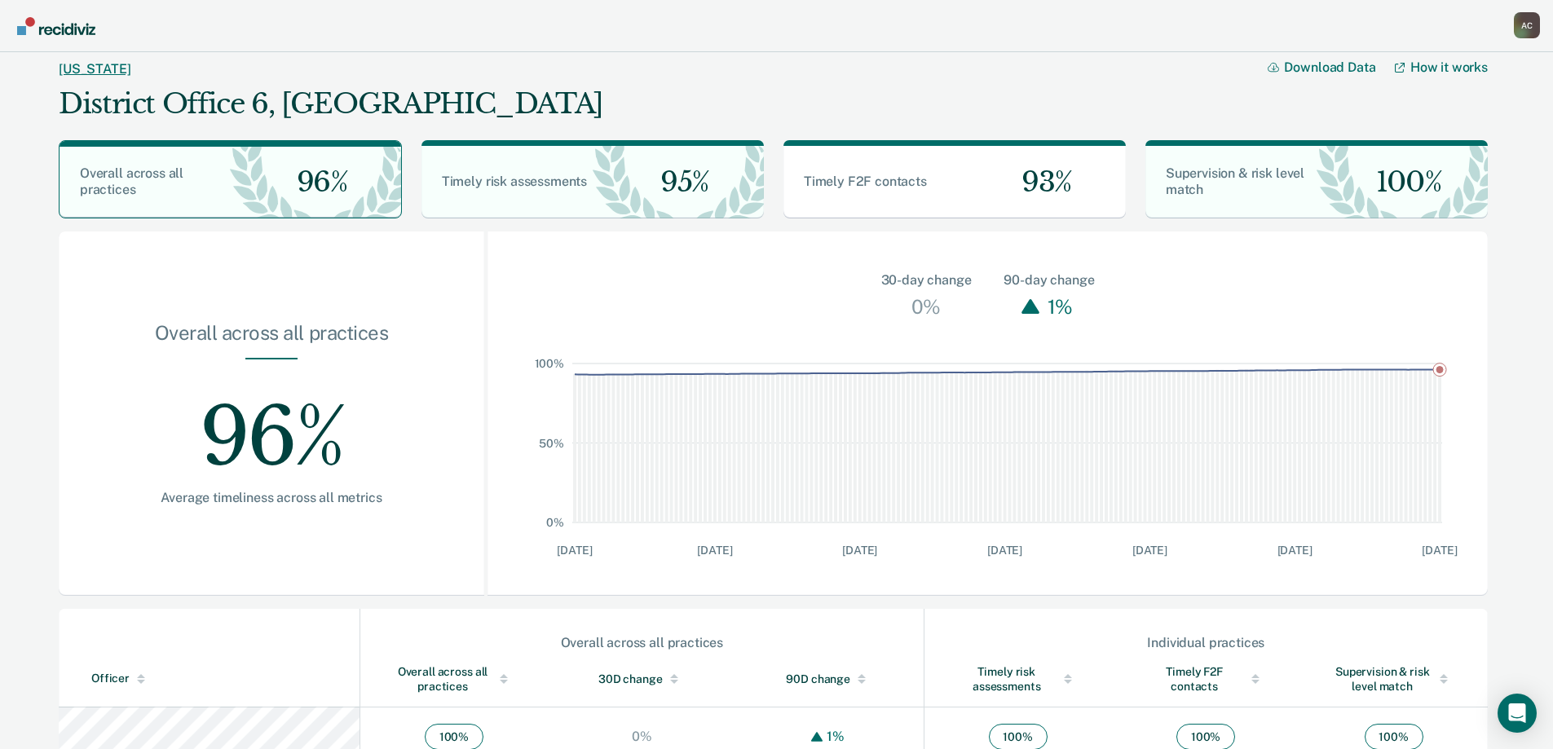
click at [71, 69] on link "[US_STATE]" at bounding box center [95, 68] width 72 height 15
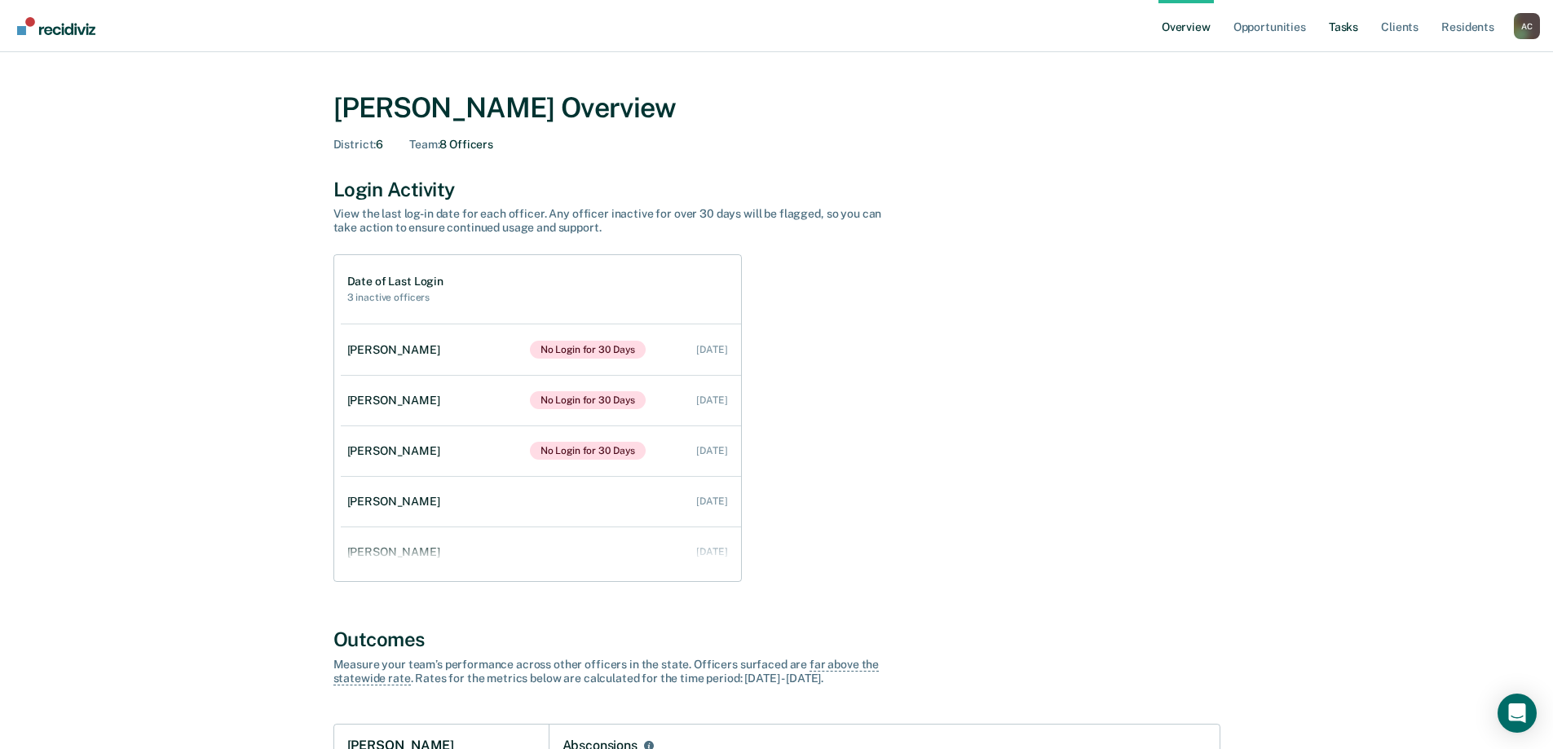
click at [1350, 27] on link "Tasks" at bounding box center [1343, 26] width 36 height 52
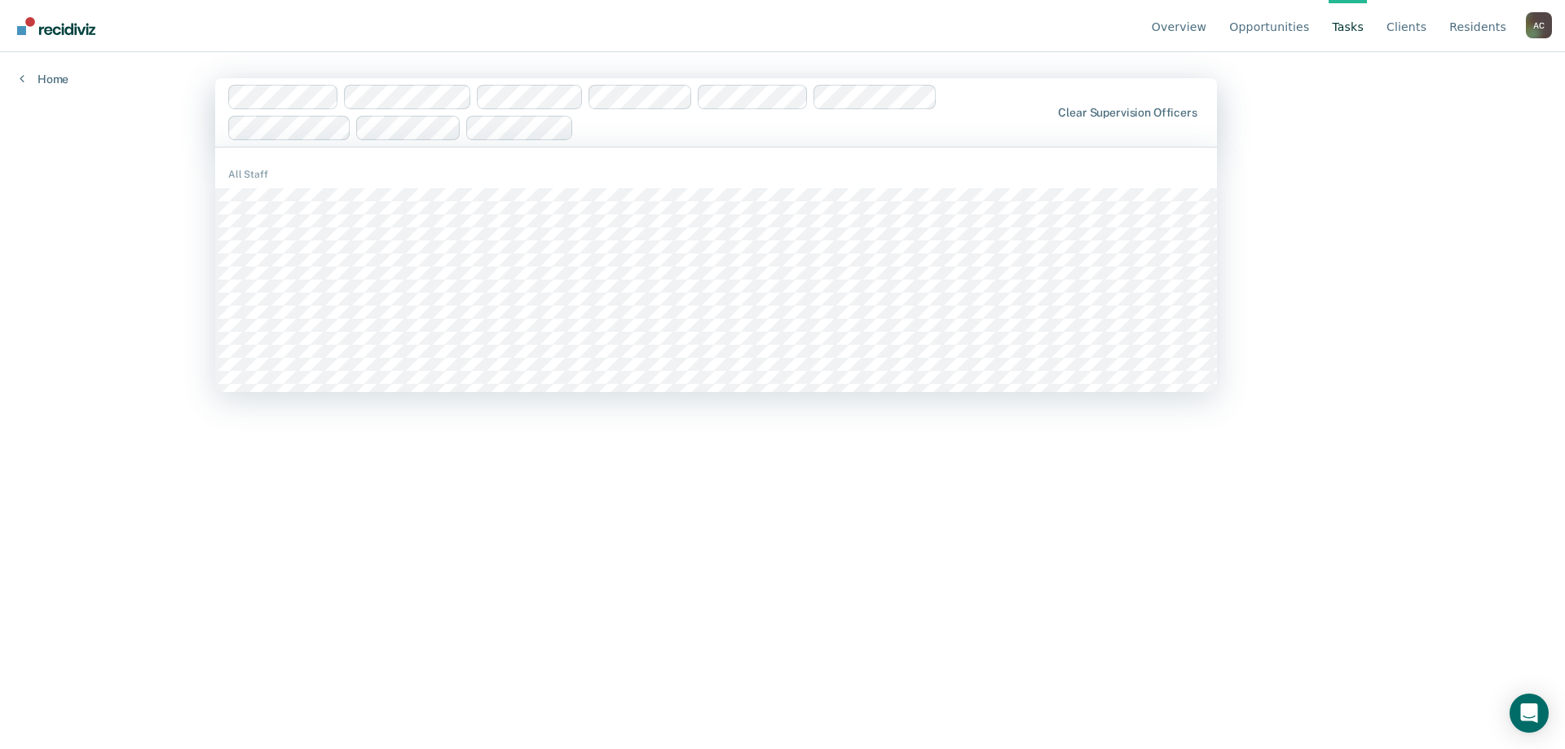
drag, startPoint x: 606, startPoint y: 126, endPoint x: 286, endPoint y: 112, distance: 320.6
click at [286, 112] on div at bounding box center [639, 112] width 823 height 55
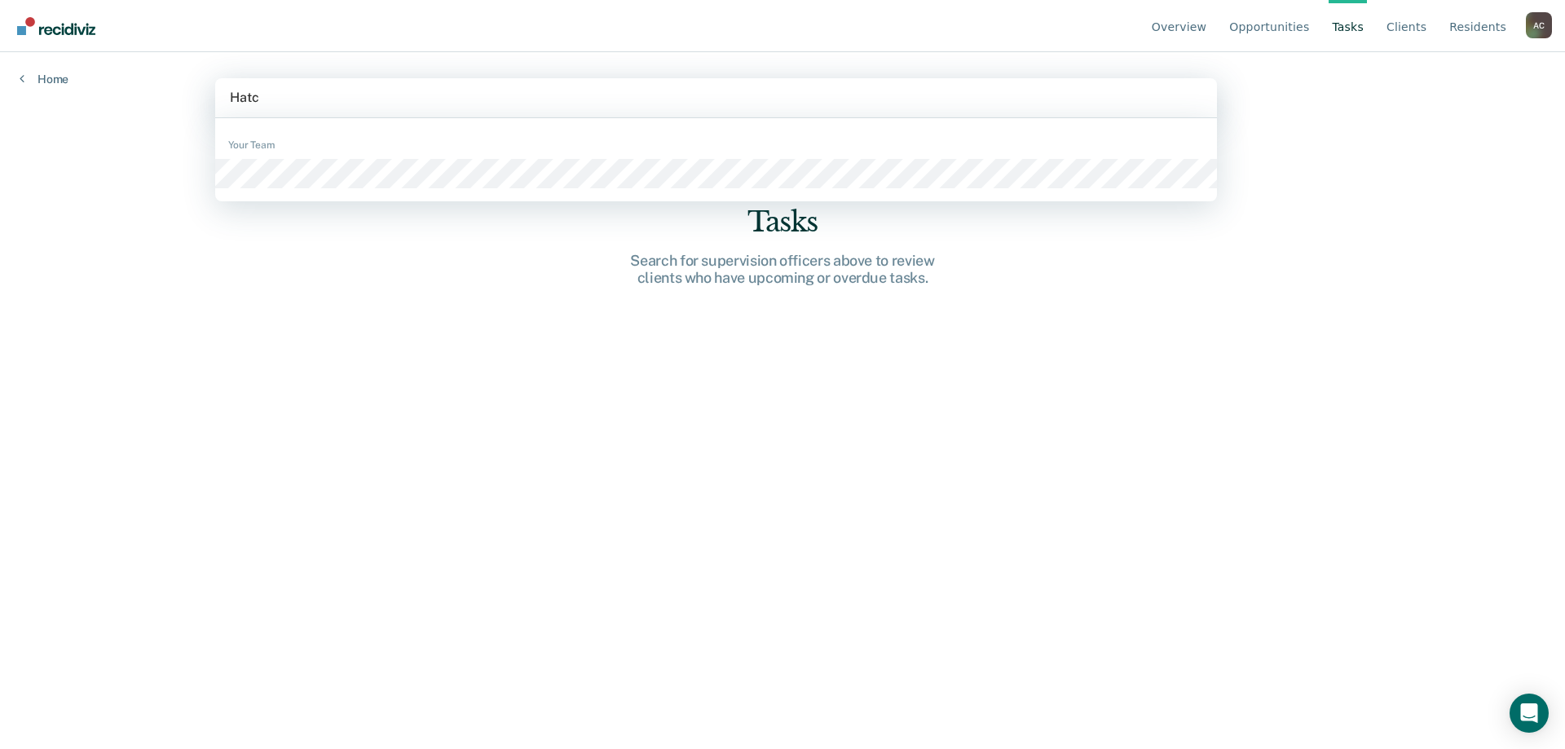
type input "Hatch"
type input "Phill"
